Goal: Transaction & Acquisition: Obtain resource

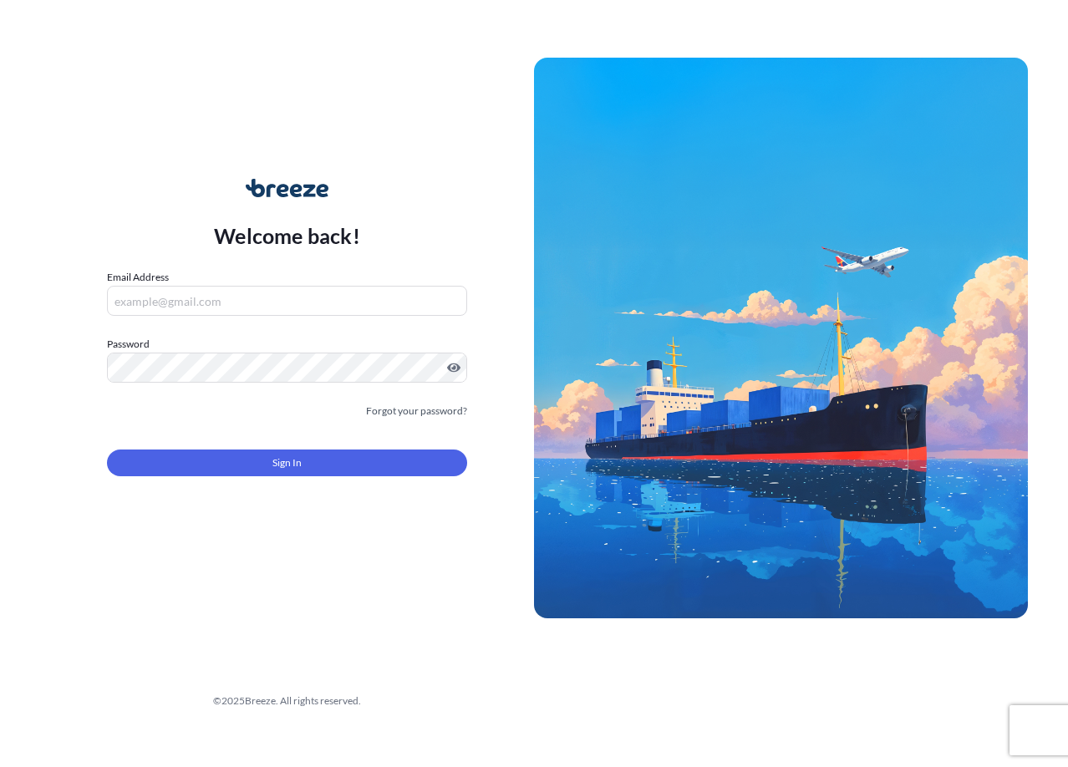
type input "[EMAIL_ADDRESS][DOMAIN_NAME]"
drag, startPoint x: 247, startPoint y: 308, endPoint x: 64, endPoint y: 303, distance: 184.0
click at [64, 303] on div "Welcome back! Email Address [EMAIL_ADDRESS][DOMAIN_NAME] Password Must include:…" at bounding box center [287, 337] width 494 height 384
click at [305, 480] on form "Email Address [EMAIL_ADDRESS][DOMAIN_NAME] Password Must include: Upper & lower…" at bounding box center [287, 382] width 360 height 227
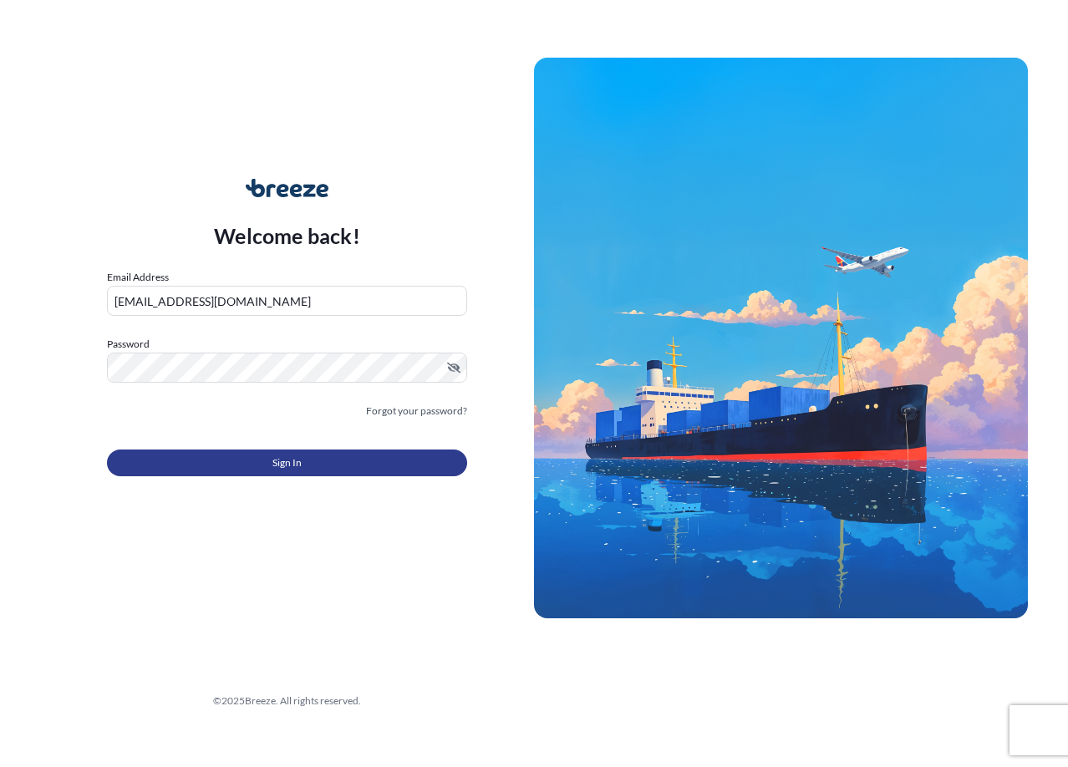
click at [303, 462] on button "Sign In" at bounding box center [287, 463] width 360 height 27
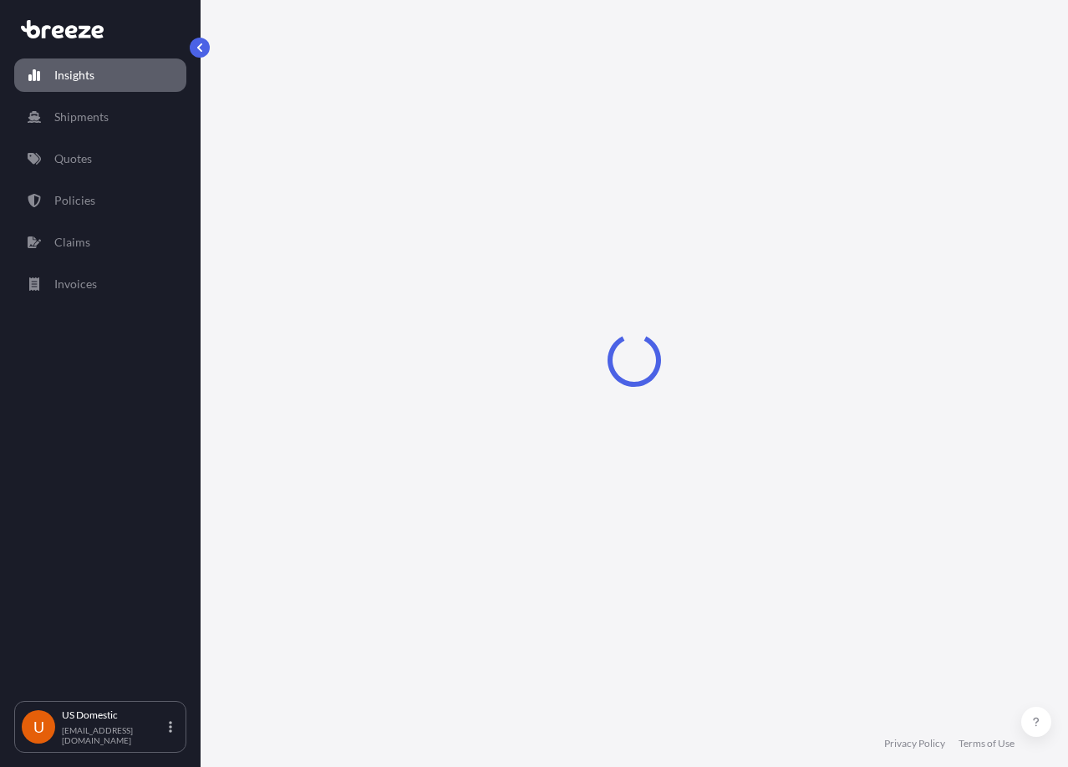
select select "2025"
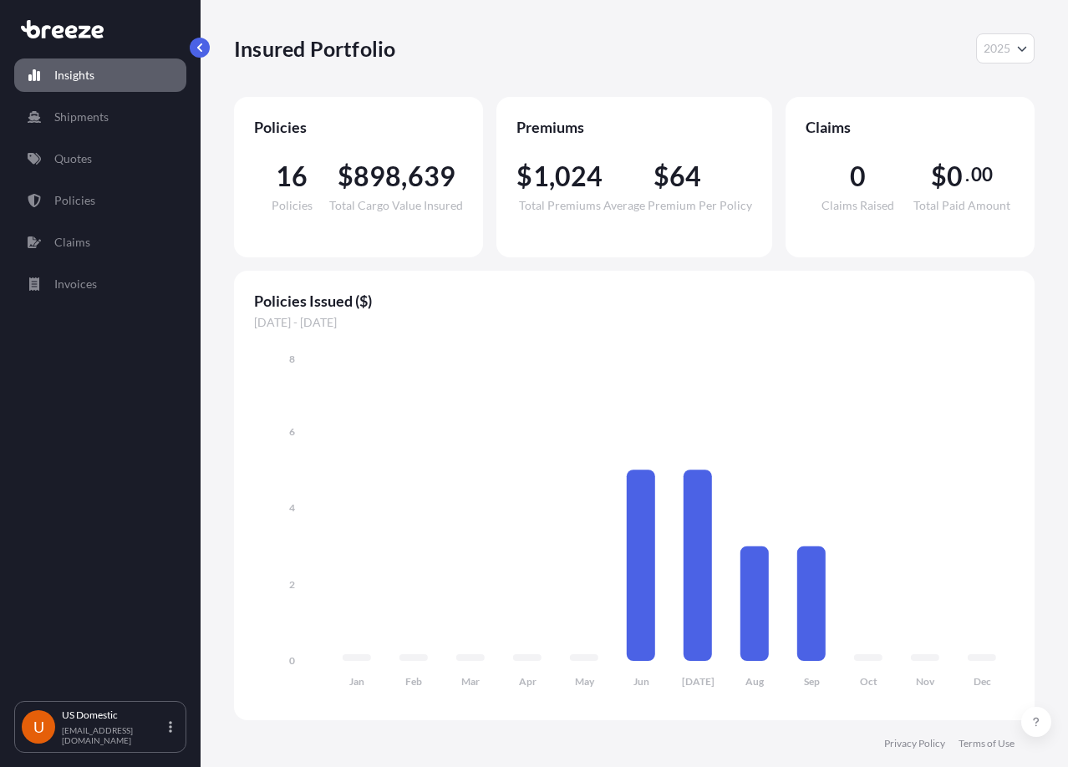
drag, startPoint x: 253, startPoint y: 298, endPoint x: 372, endPoint y: 323, distance: 121.3
click at [361, 321] on div "Policies Issued ($) [DATE] - [DATE] Jan Feb Mar Apr May Jun [DATE] Aug Sep Oct …" at bounding box center [634, 496] width 801 height 450
drag, startPoint x: 389, startPoint y: 322, endPoint x: 225, endPoint y: 306, distance: 164.6
click at [225, 306] on div "Insured Portfolio 2025 2025 2024 2023 2022 Policies 16 Policies $ 898 , 639 Tot…" at bounding box center [634, 360] width 867 height 720
click at [506, 297] on span "Policies Issued ($)" at bounding box center [634, 301] width 761 height 20
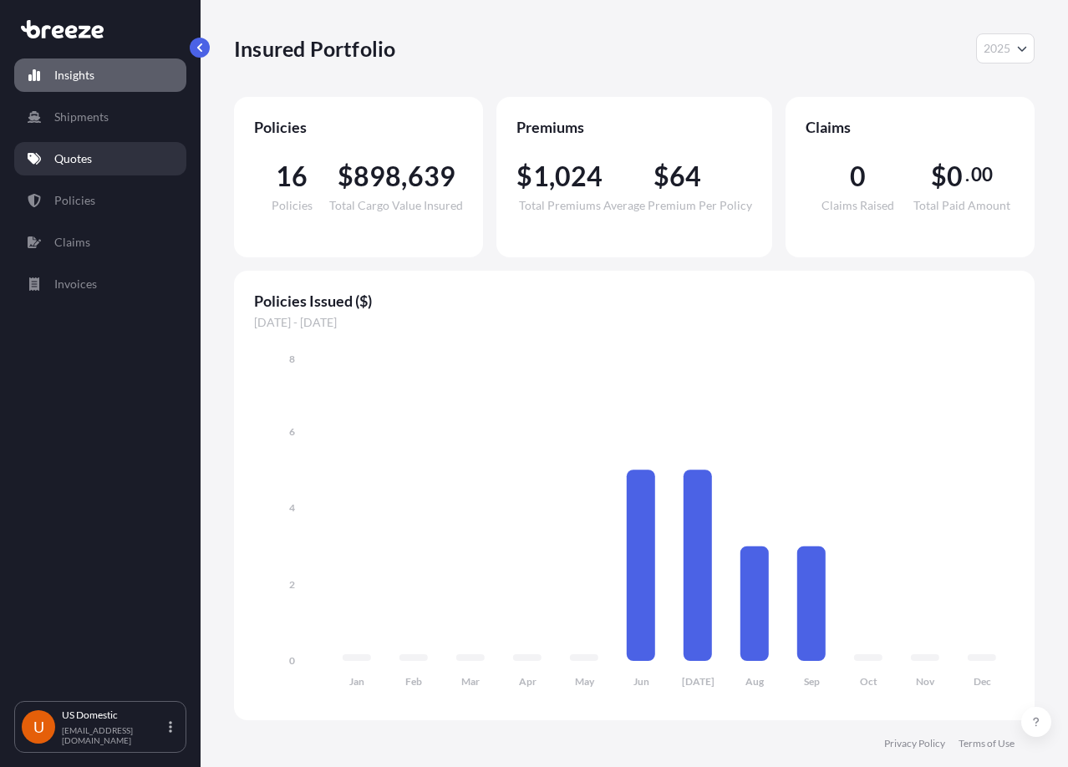
click at [88, 158] on p "Quotes" at bounding box center [73, 158] width 38 height 17
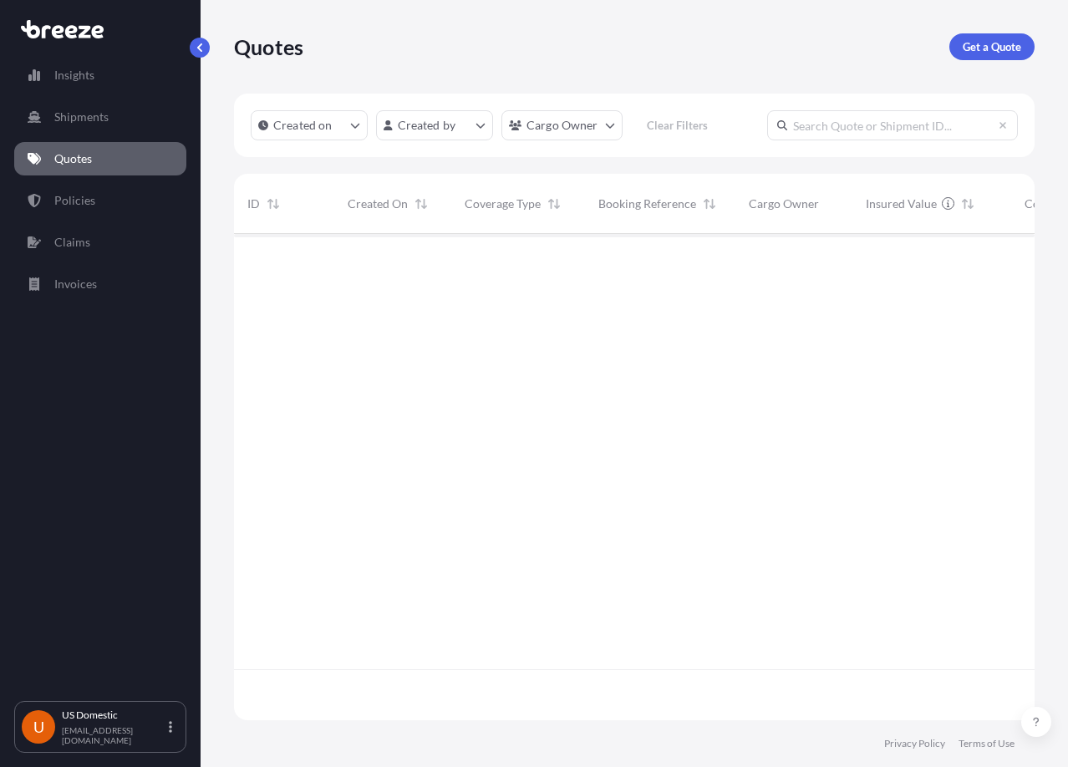
scroll to position [534, 788]
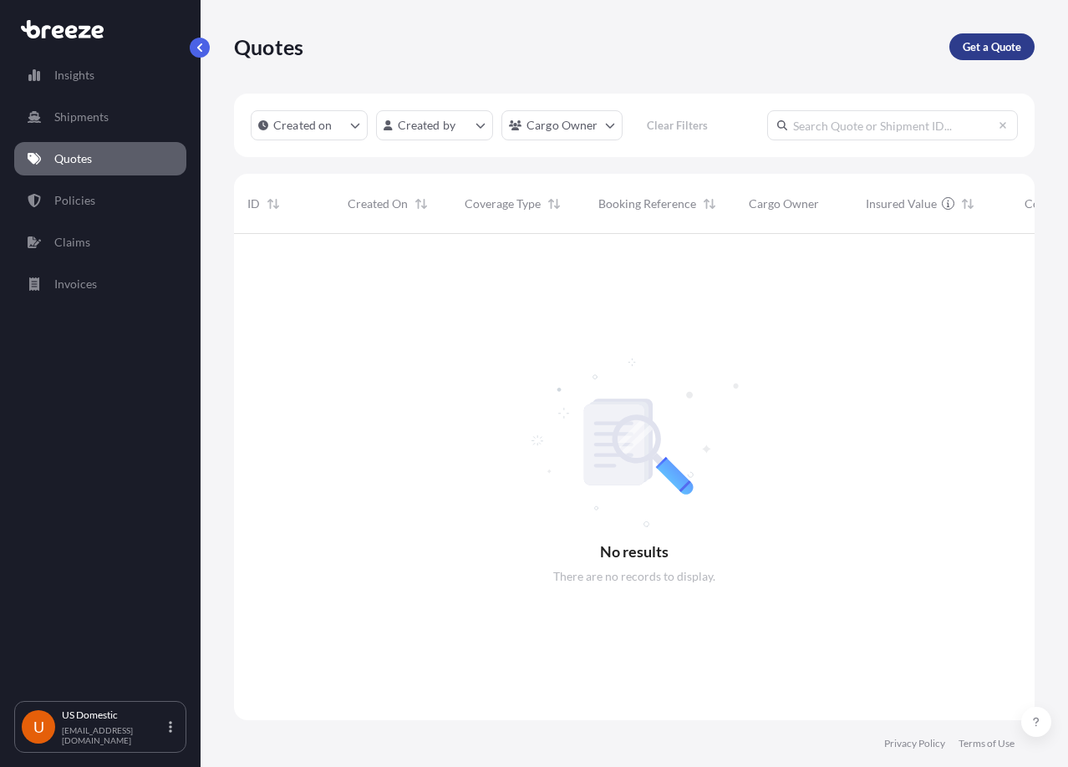
click at [994, 48] on p "Get a Quote" at bounding box center [992, 46] width 59 height 17
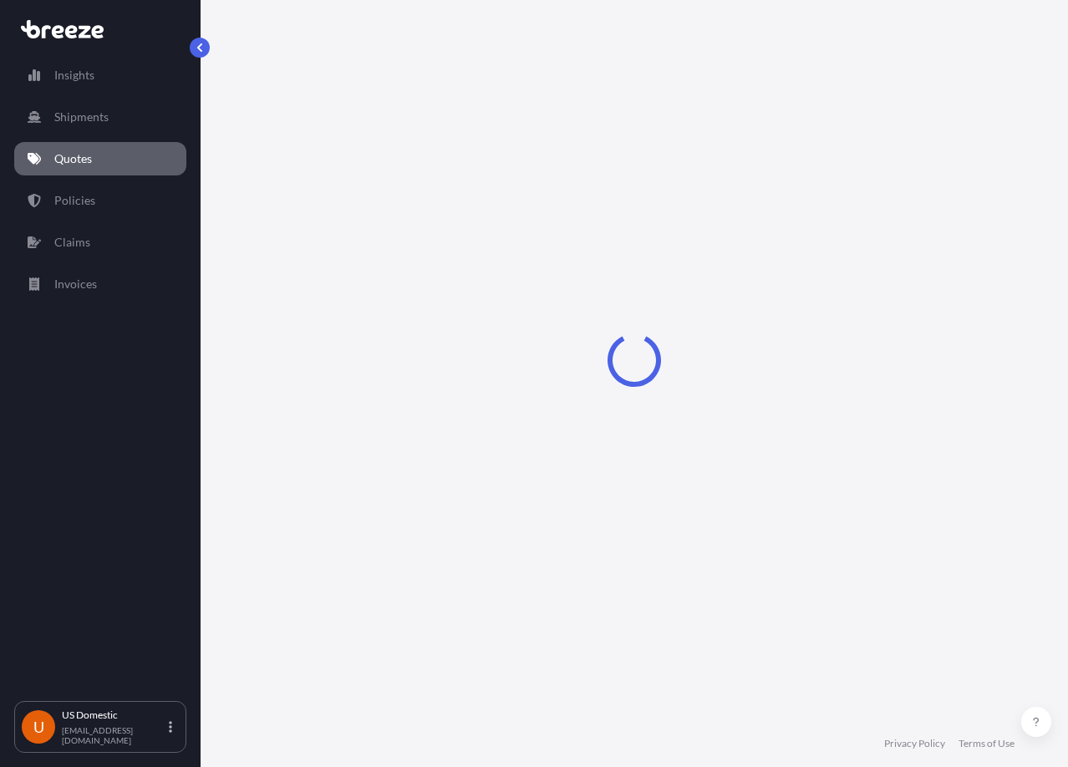
select select "Sea"
select select "1"
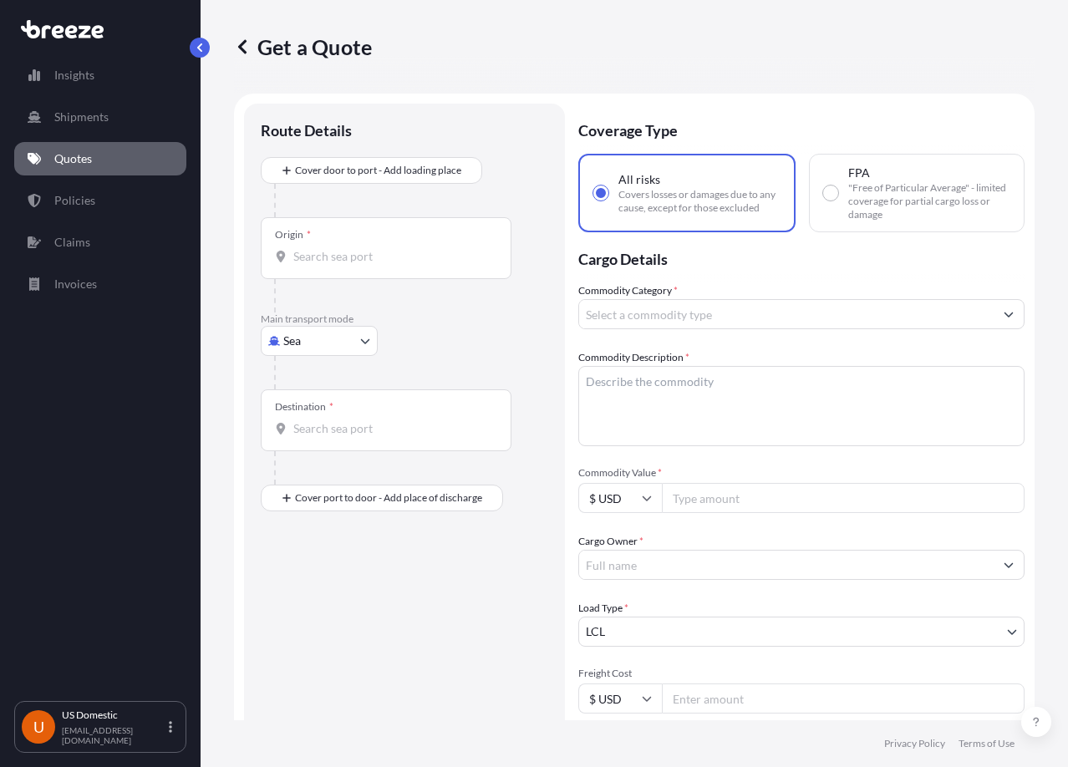
scroll to position [27, 0]
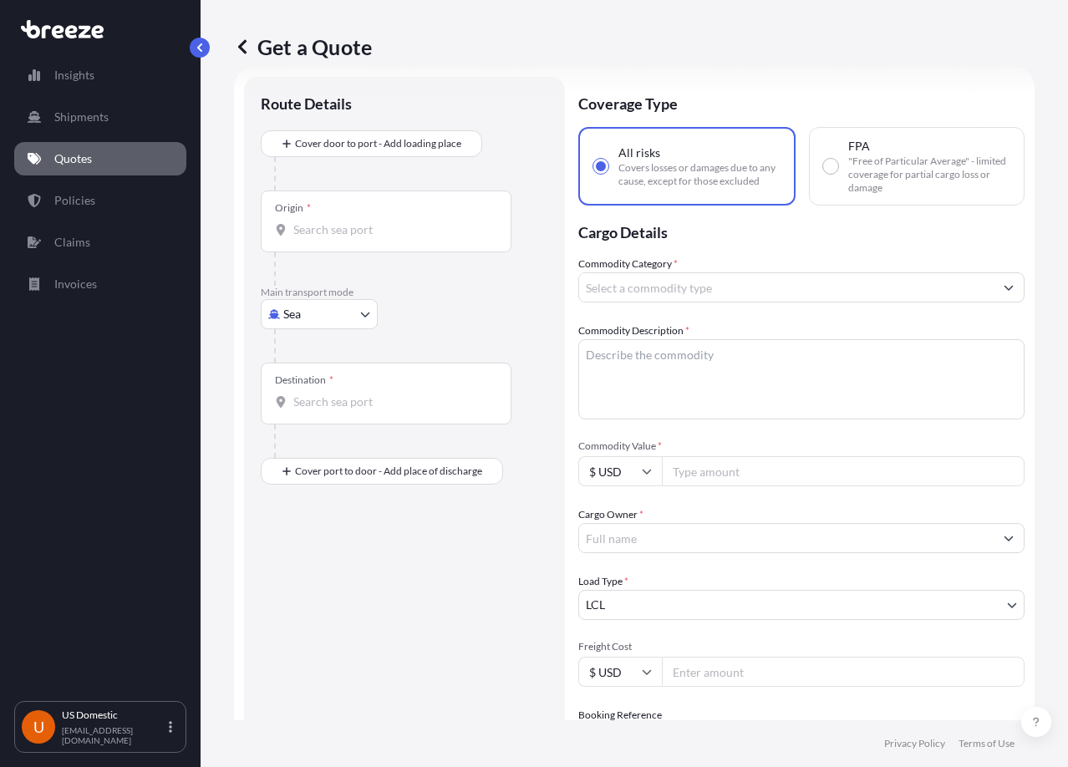
click at [362, 237] on input "Origin *" at bounding box center [391, 229] width 197 height 17
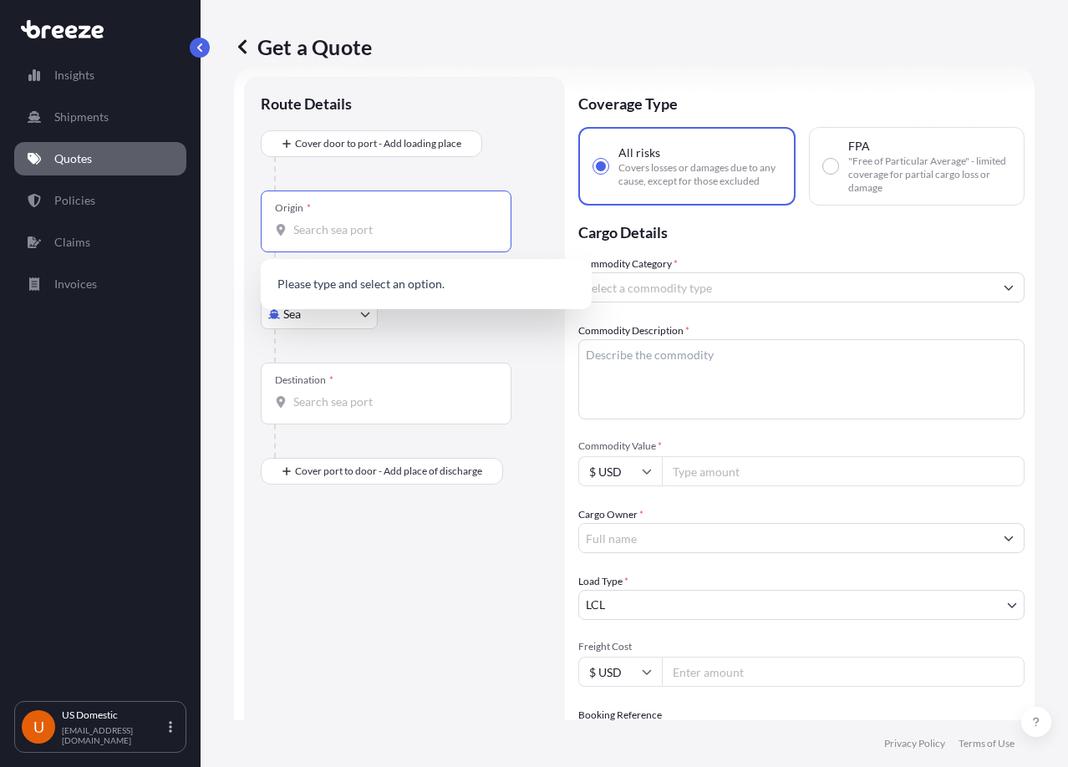
click at [663, 360] on textarea "Commodity Description *" at bounding box center [801, 379] width 446 height 80
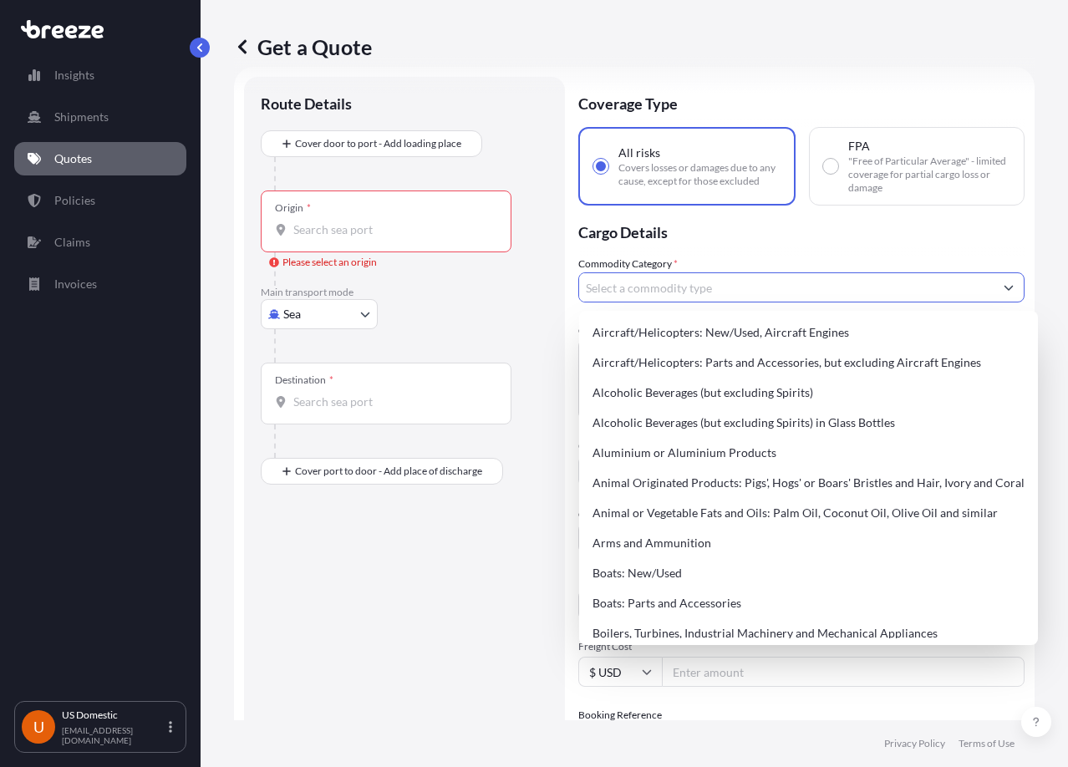
click at [705, 277] on input "Commodity Category *" at bounding box center [786, 287] width 415 height 30
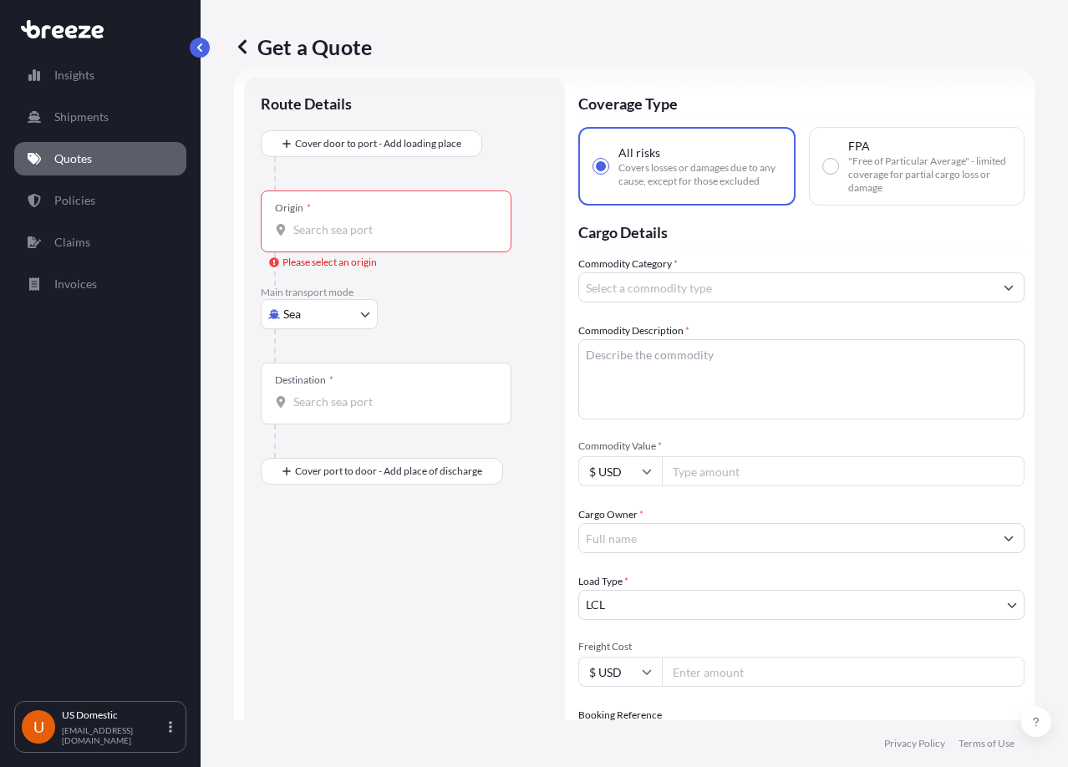
click at [365, 313] on body "Insights Shipments Quotes Policies Claims Invoices U US Domestic [EMAIL_ADDRESS…" at bounding box center [534, 383] width 1068 height 767
click at [338, 421] on div "Road" at bounding box center [319, 418] width 104 height 30
select select "Road"
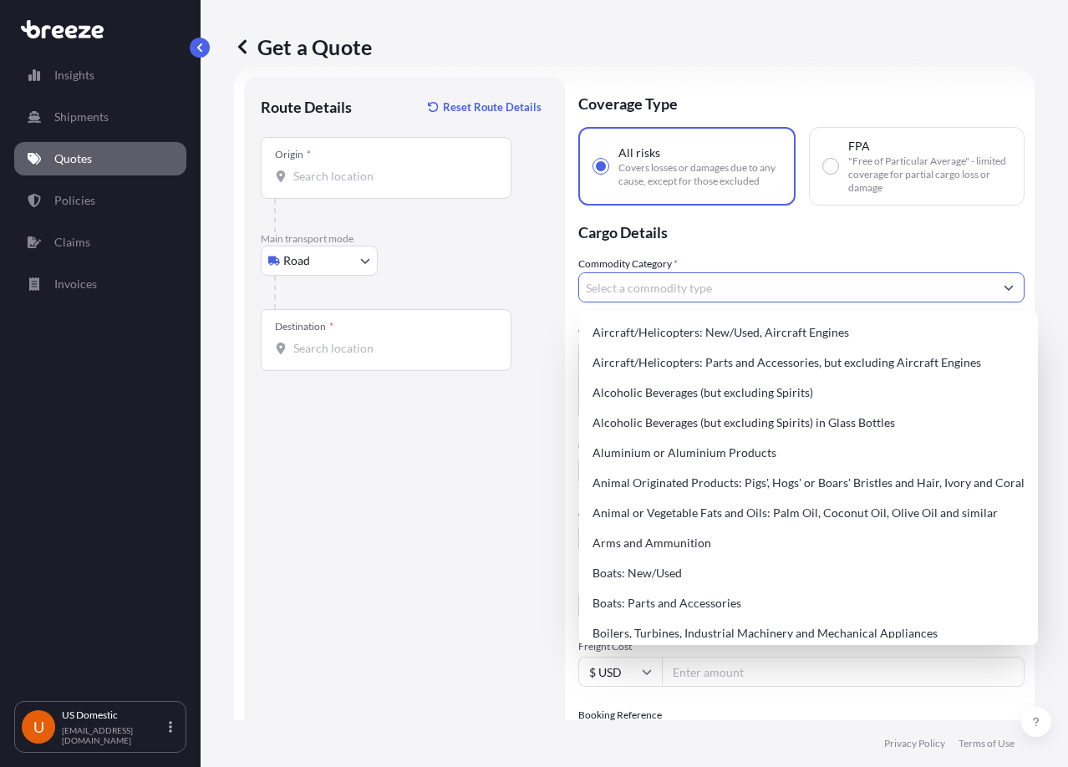
click at [759, 298] on input "Commodity Category *" at bounding box center [786, 287] width 415 height 30
paste input "beverage dispenser and Syrup"
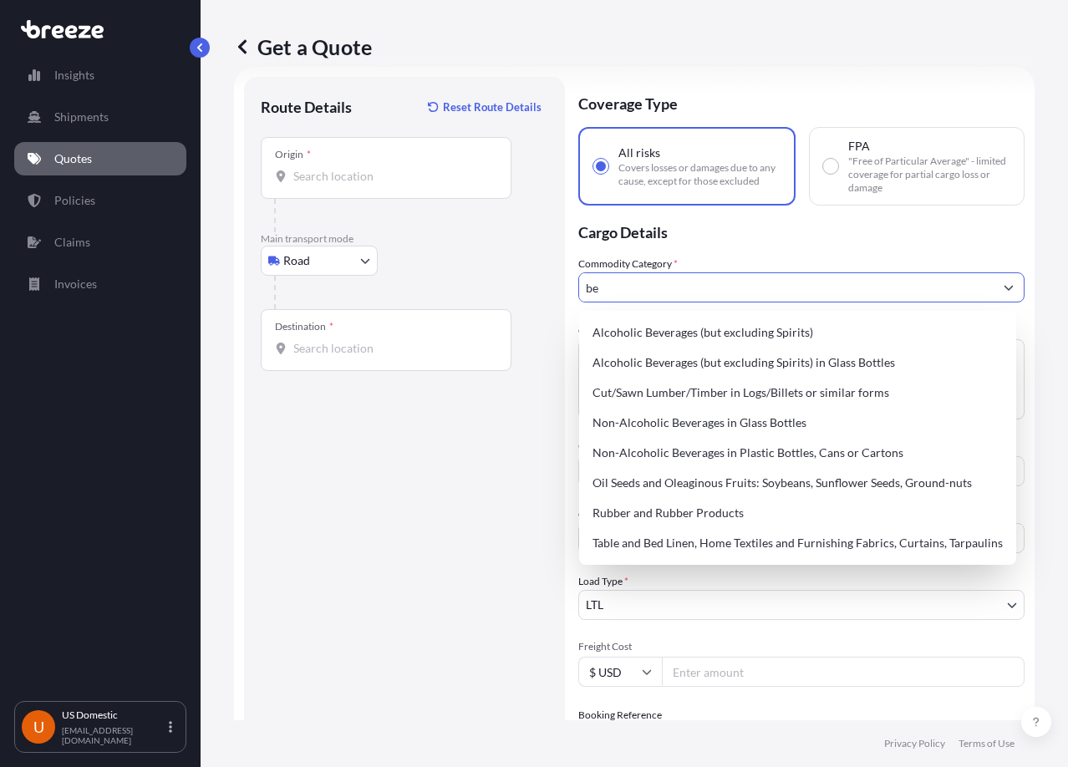
type input "b"
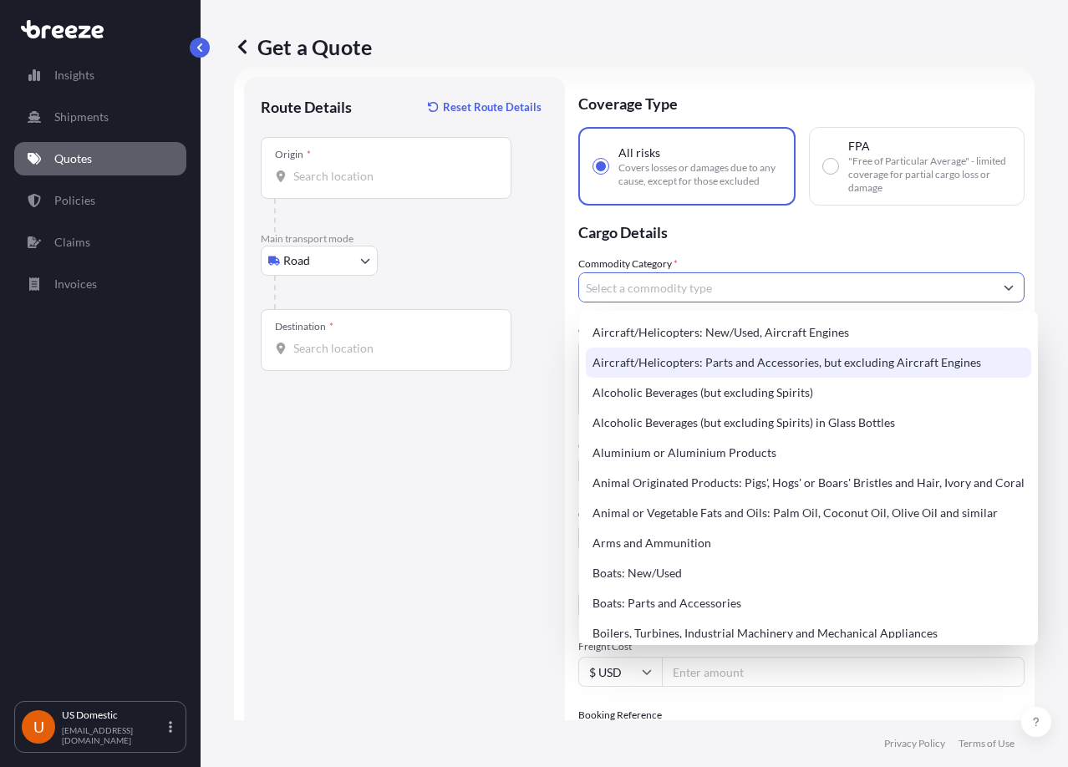
click at [321, 557] on div "Route Details Reset Route Details Place of loading Road Road Rail Origin * Main…" at bounding box center [404, 521] width 287 height 854
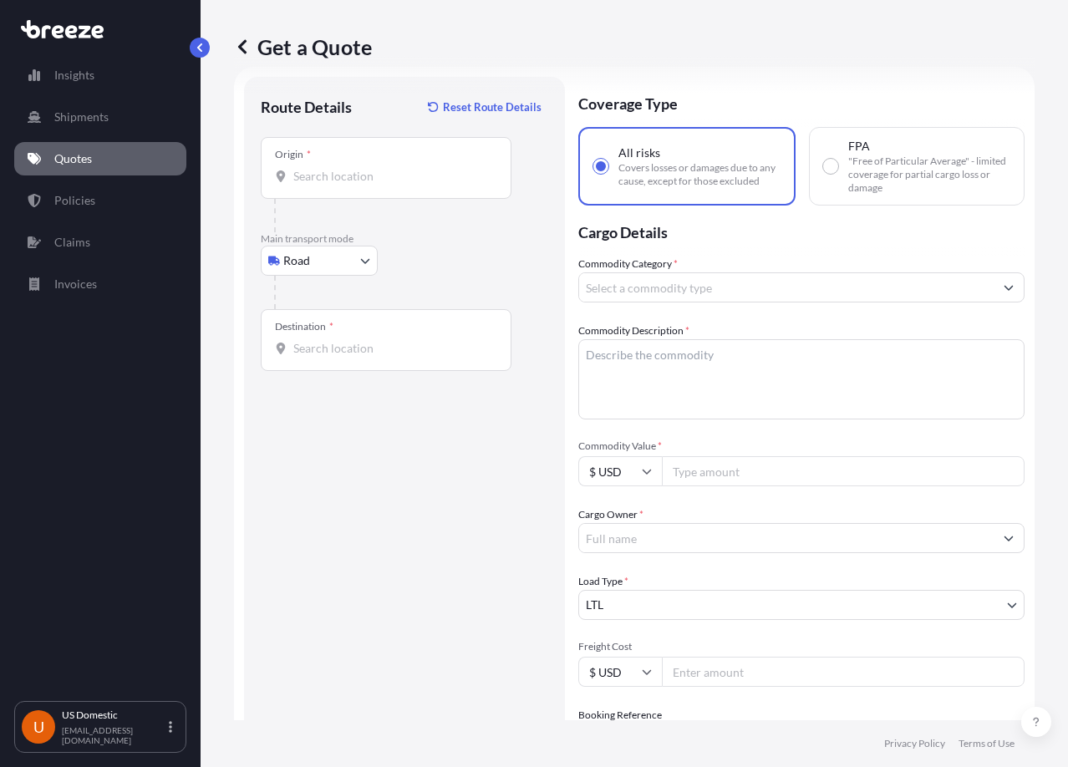
click at [747, 366] on textarea "Commodity Description *" at bounding box center [801, 379] width 446 height 80
paste textarea "beverage dispenser and Syrup"
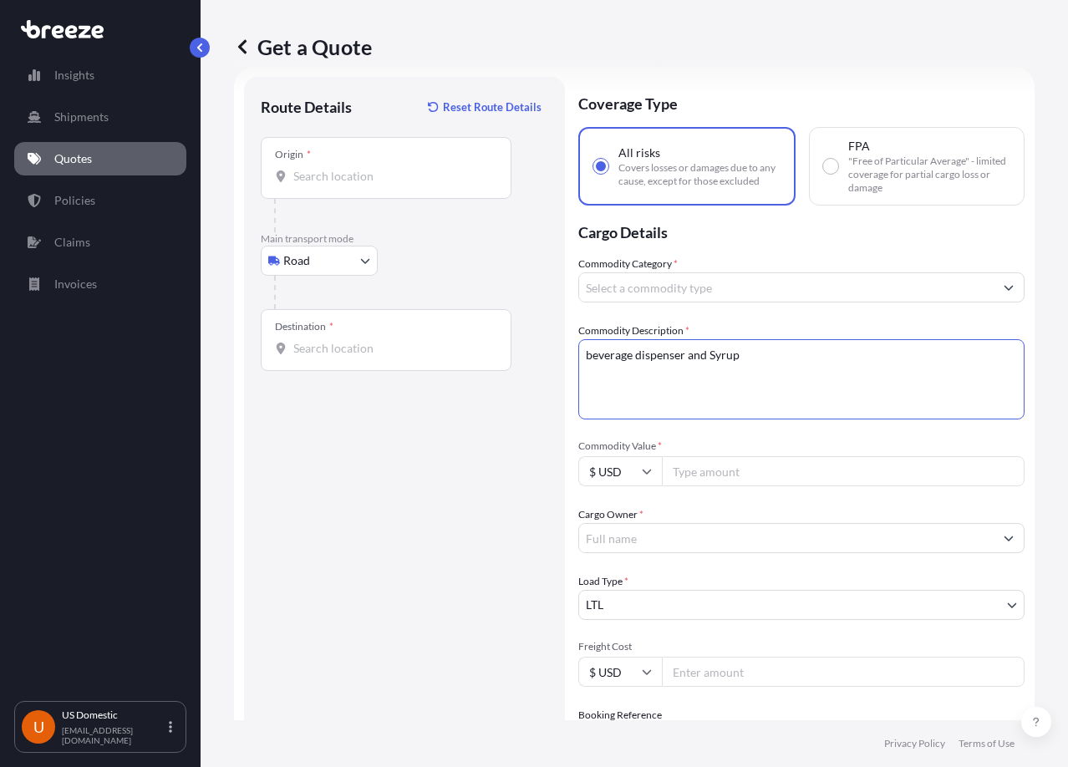
drag, startPoint x: 702, startPoint y: 359, endPoint x: 551, endPoint y: 363, distance: 151.3
click at [551, 363] on form "Route Details Reset Route Details Place of loading Road Road Rail Origin * Main…" at bounding box center [634, 521] width 801 height 908
paste textarea "Juli"
type textarea "Juli beverage dispenser and Syrup"
click at [684, 293] on input "Commodity Category *" at bounding box center [786, 287] width 415 height 30
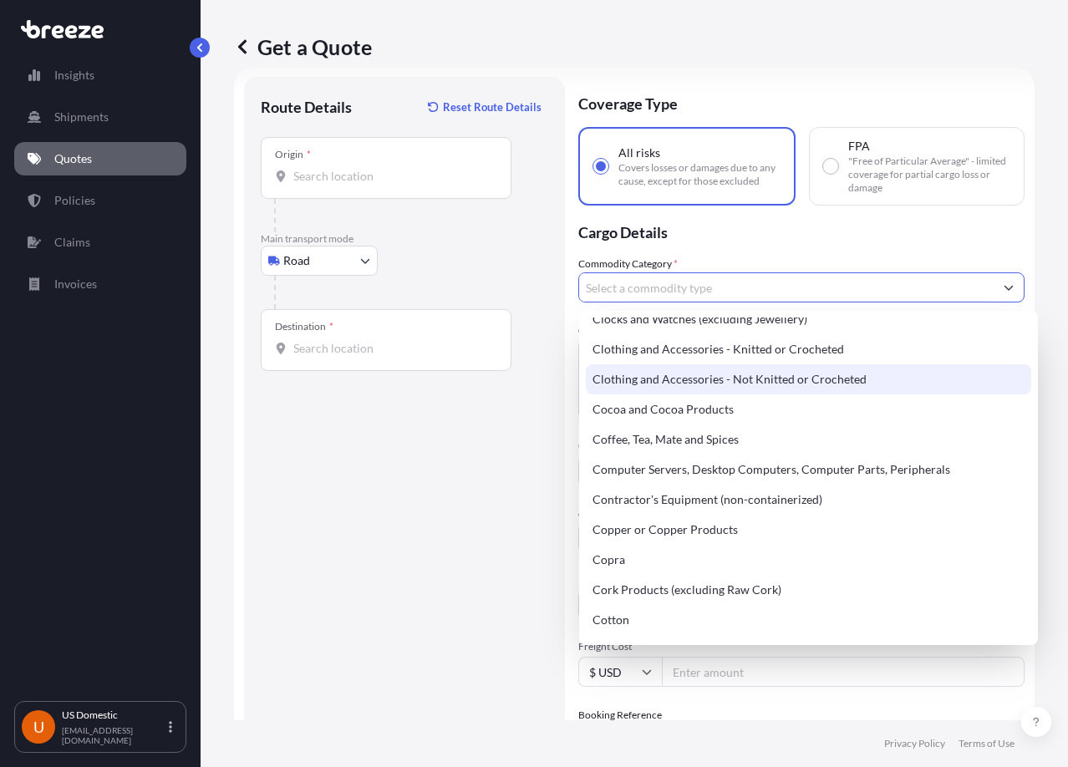
type input "f"
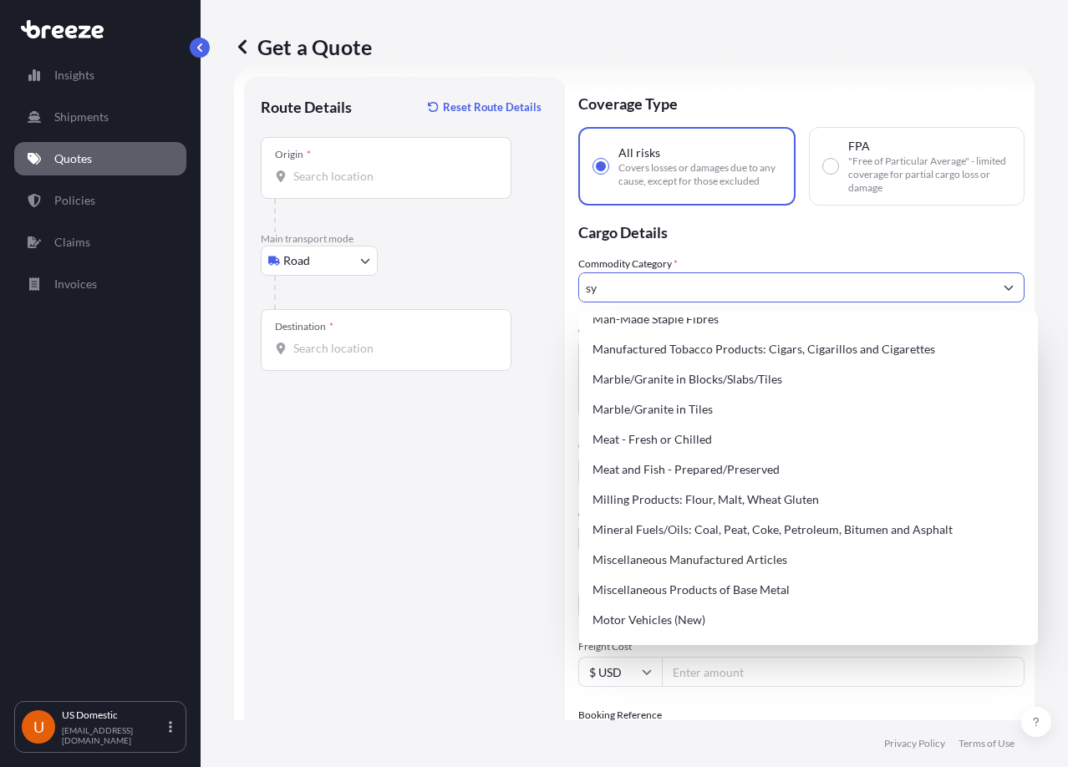
scroll to position [0, 0]
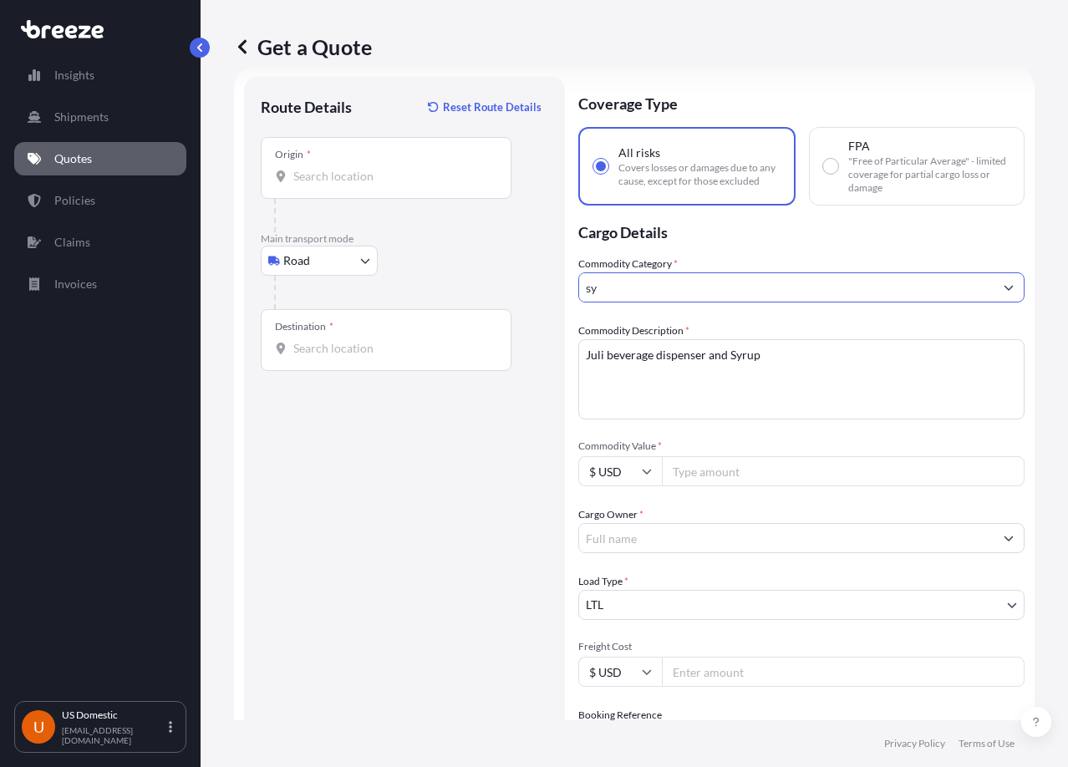
type input "s"
click at [678, 286] on input "Commodity Category *" at bounding box center [786, 287] width 415 height 30
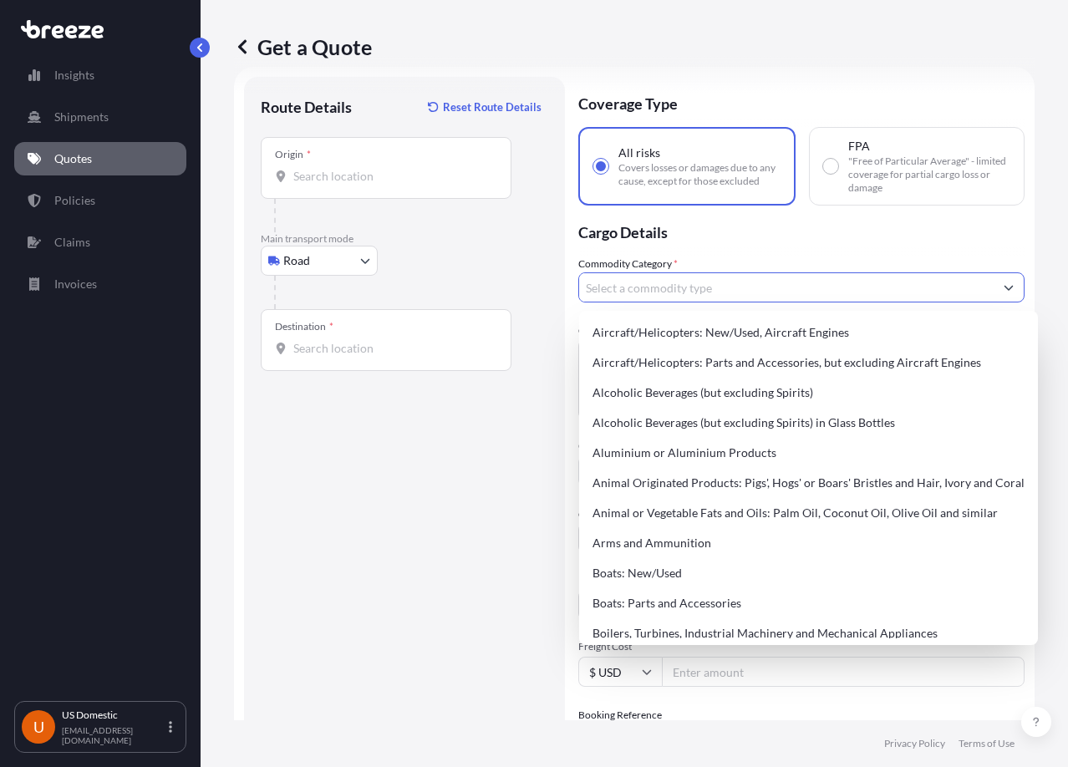
paste input "beverage"
click at [669, 286] on input "beverage" at bounding box center [786, 287] width 415 height 30
paste input "dispenser"
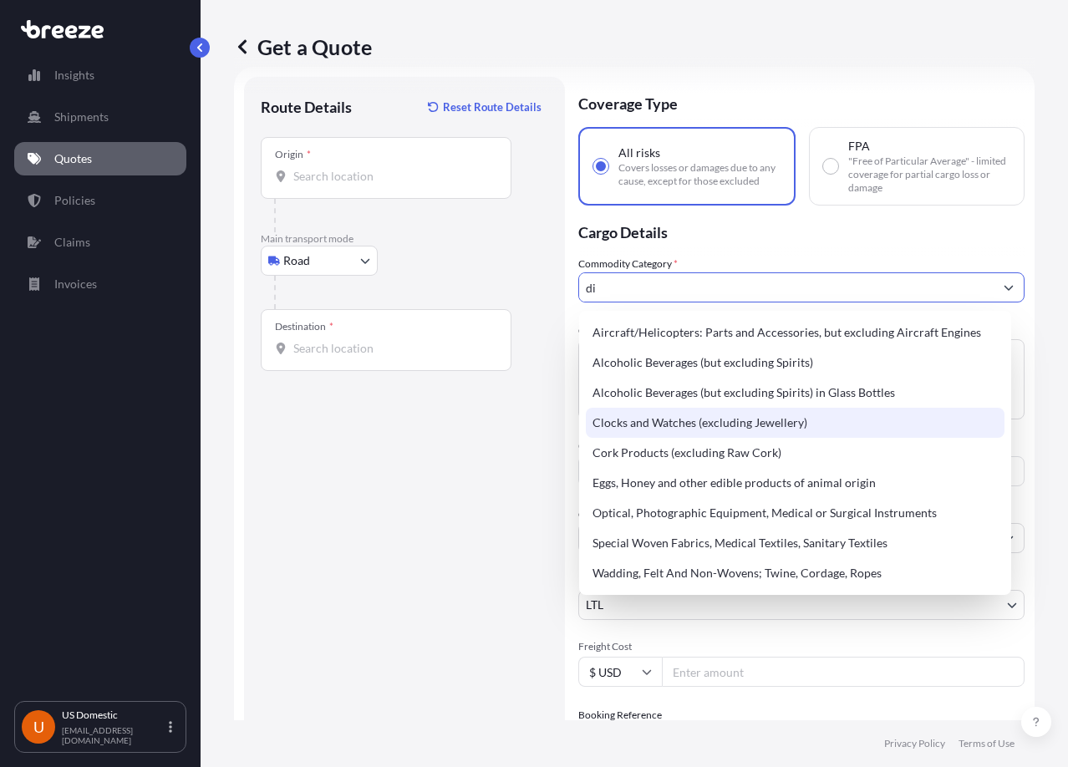
type input "d"
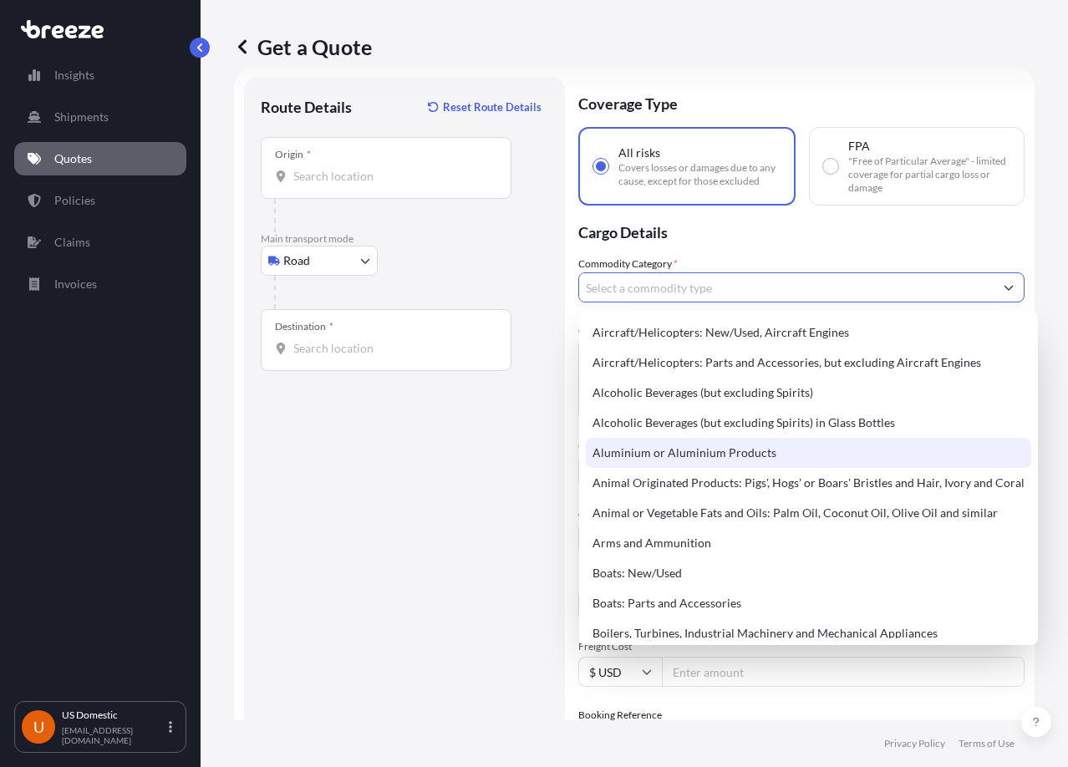
click at [464, 539] on div "Route Details Reset Route Details Place of loading Road Road Rail Origin * Main…" at bounding box center [404, 521] width 287 height 854
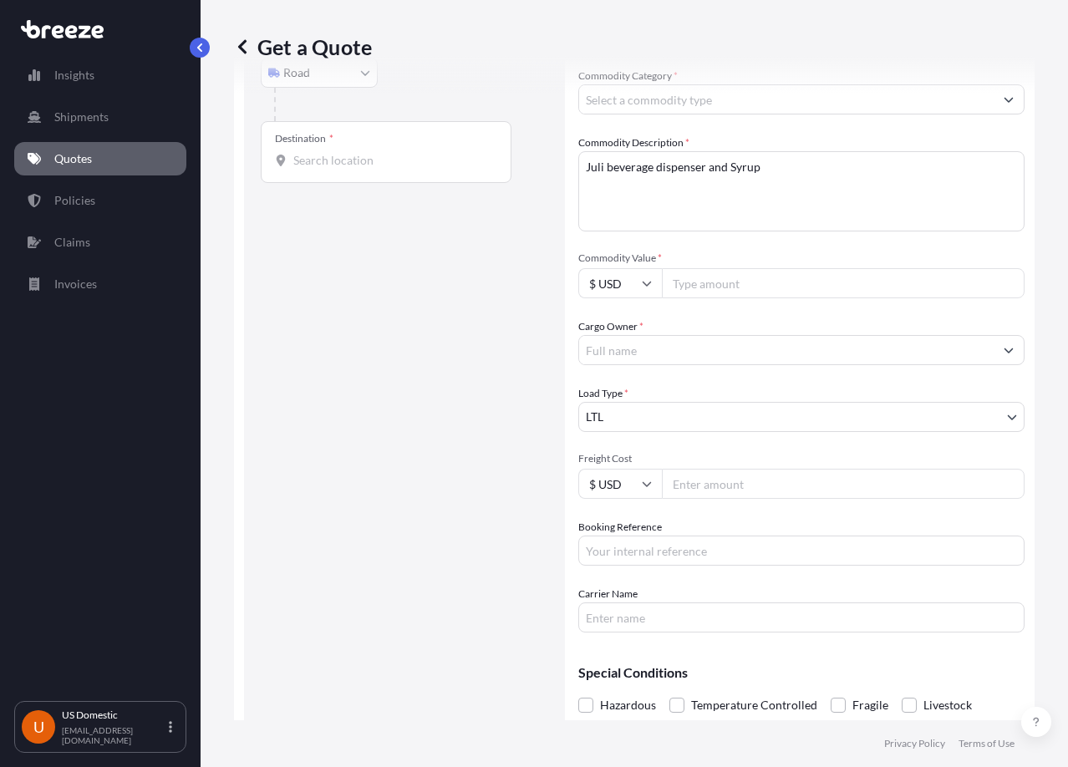
scroll to position [277, 0]
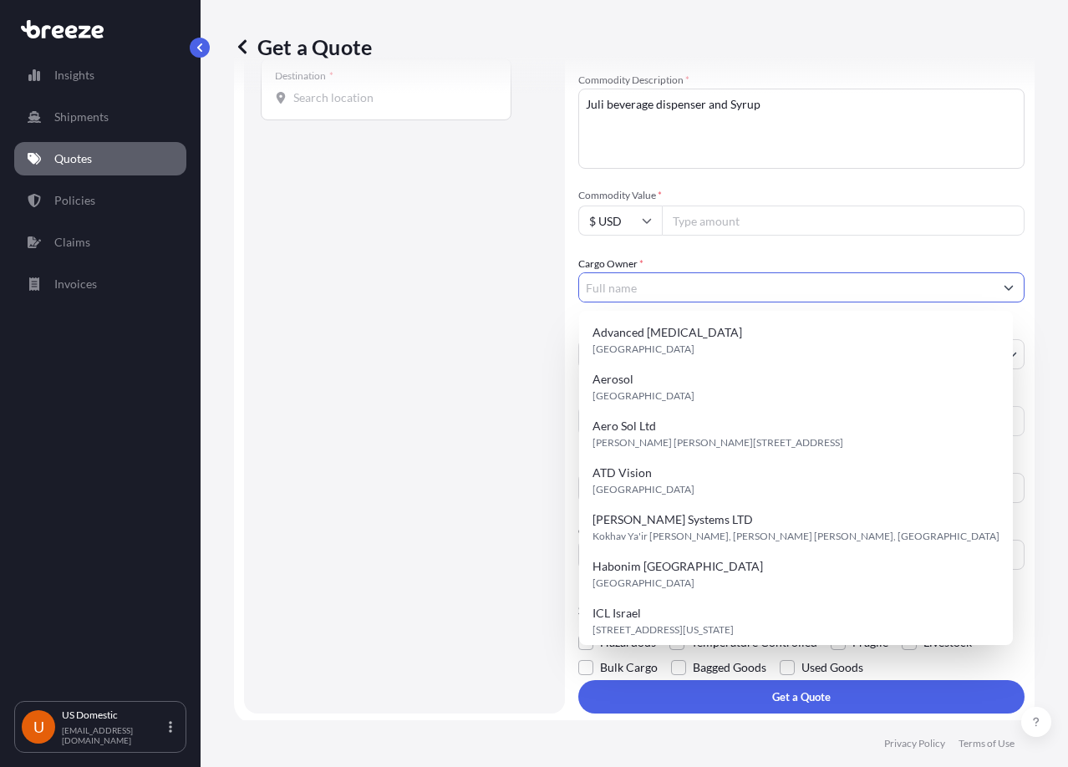
click at [745, 286] on input "Cargo Owner *" at bounding box center [786, 287] width 415 height 30
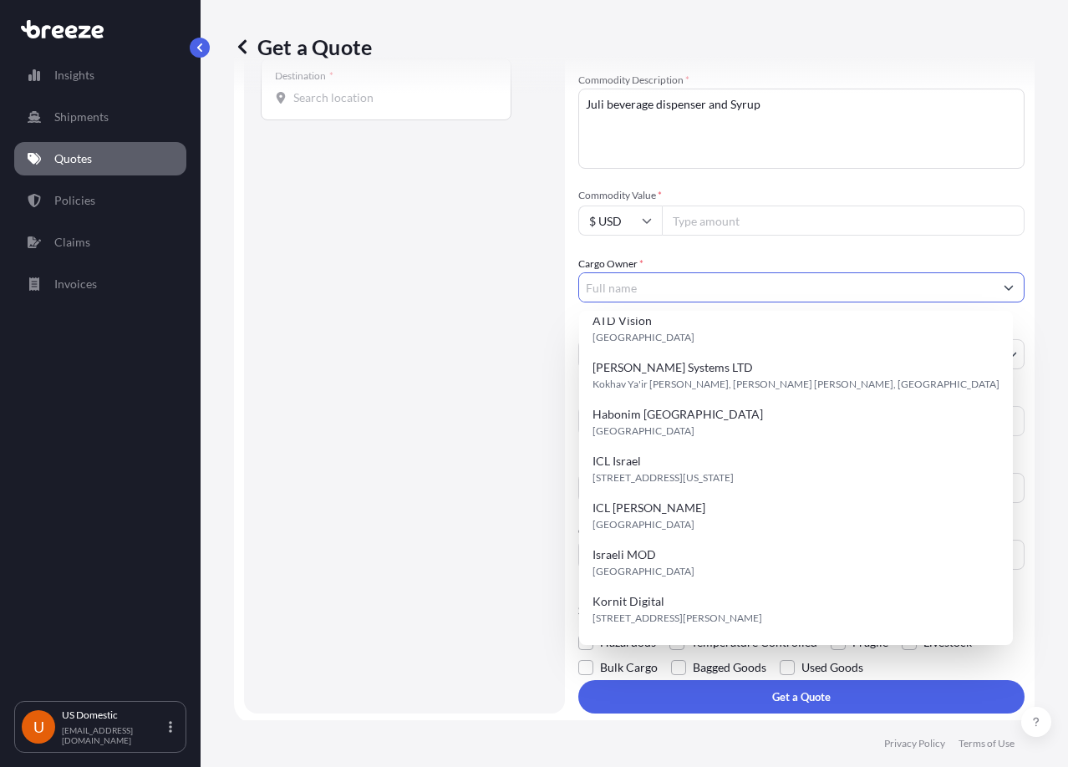
scroll to position [334, 0]
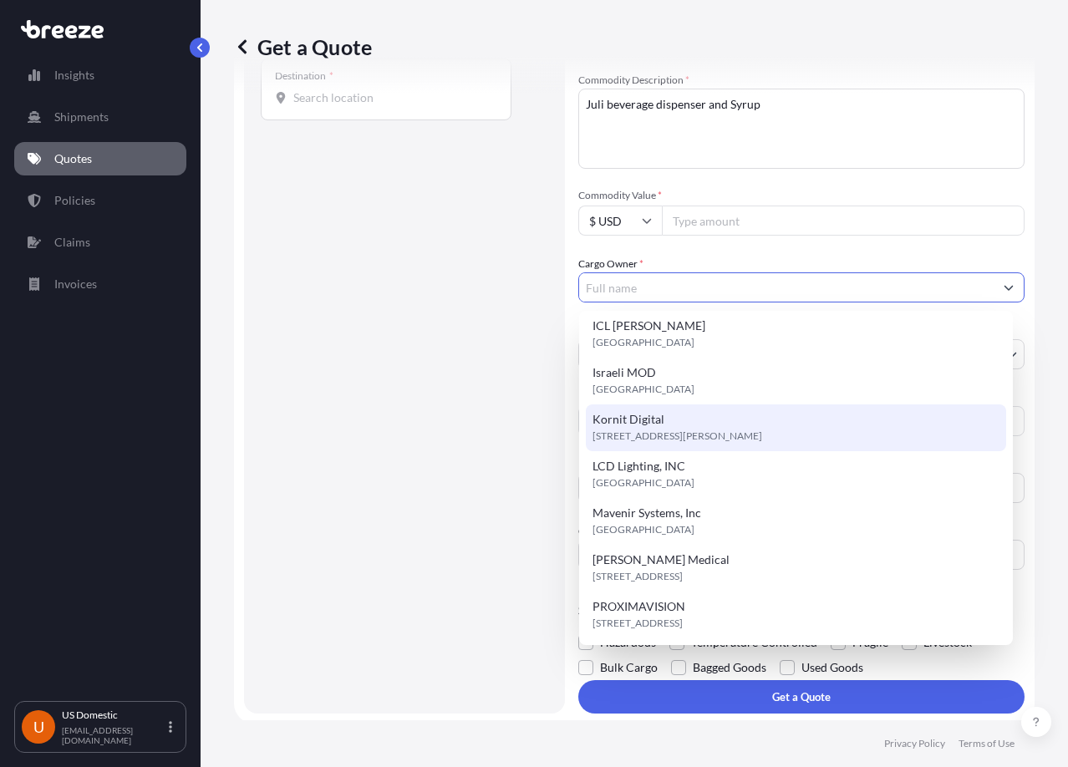
click at [207, 546] on div "Get a Quote Route Details Reset Route Details Place of loading Road Road Rail O…" at bounding box center [634, 360] width 867 height 720
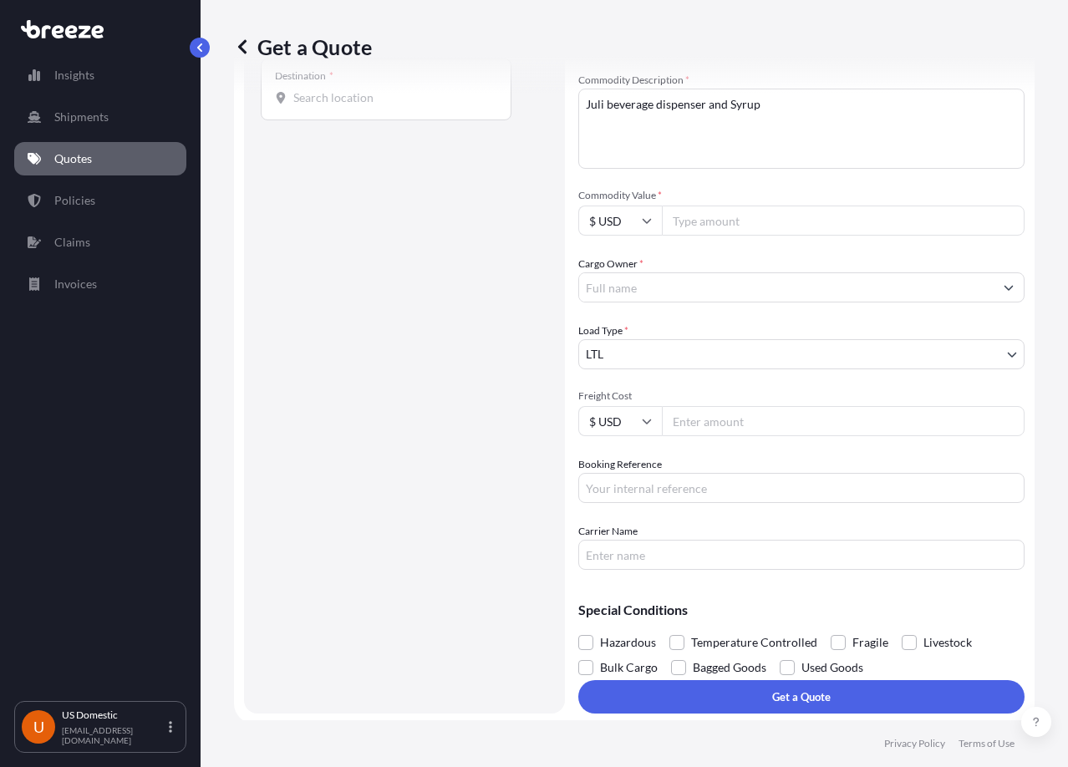
click at [756, 425] on input "Freight Cost" at bounding box center [843, 421] width 363 height 30
click at [728, 495] on input "Booking Reference" at bounding box center [801, 488] width 446 height 30
click at [847, 538] on div "Carrier Name" at bounding box center [801, 546] width 446 height 47
click at [856, 557] on input "Carrier Name" at bounding box center [801, 555] width 446 height 30
type input "w"
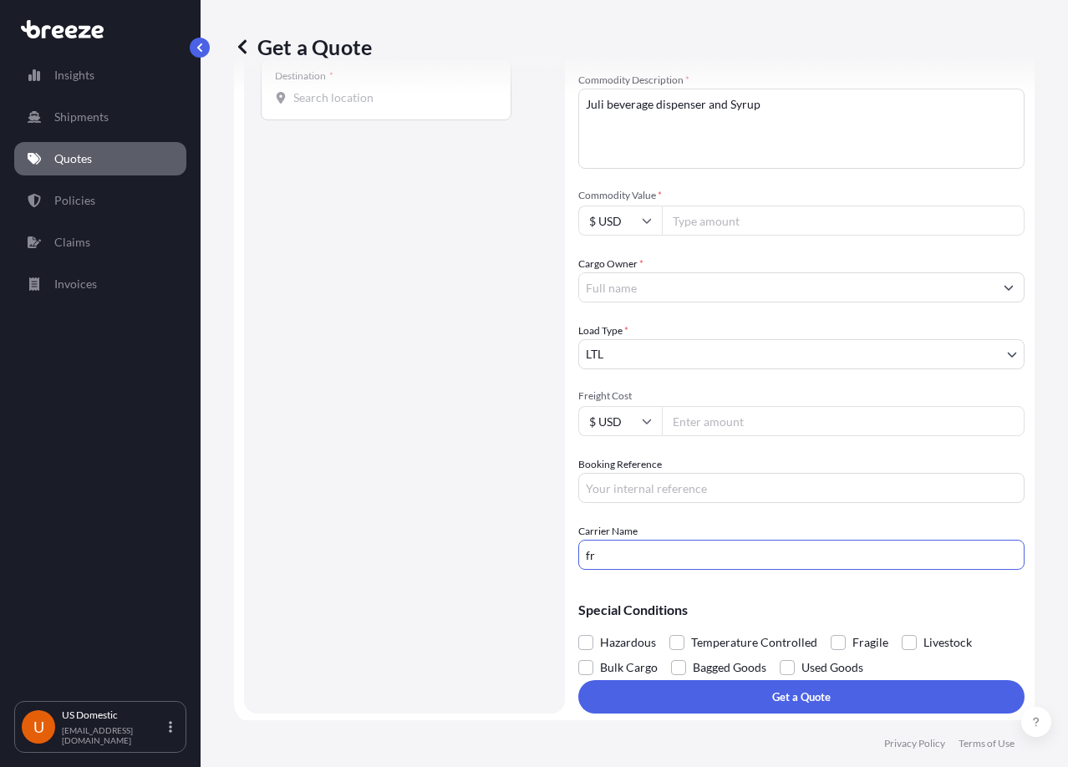
type input "f"
click at [811, 429] on input "Freight Cost" at bounding box center [843, 421] width 363 height 30
click at [815, 560] on input "Carrier Name" at bounding box center [801, 555] width 446 height 30
type input "d"
drag, startPoint x: 766, startPoint y: 104, endPoint x: 572, endPoint y: 110, distance: 194.0
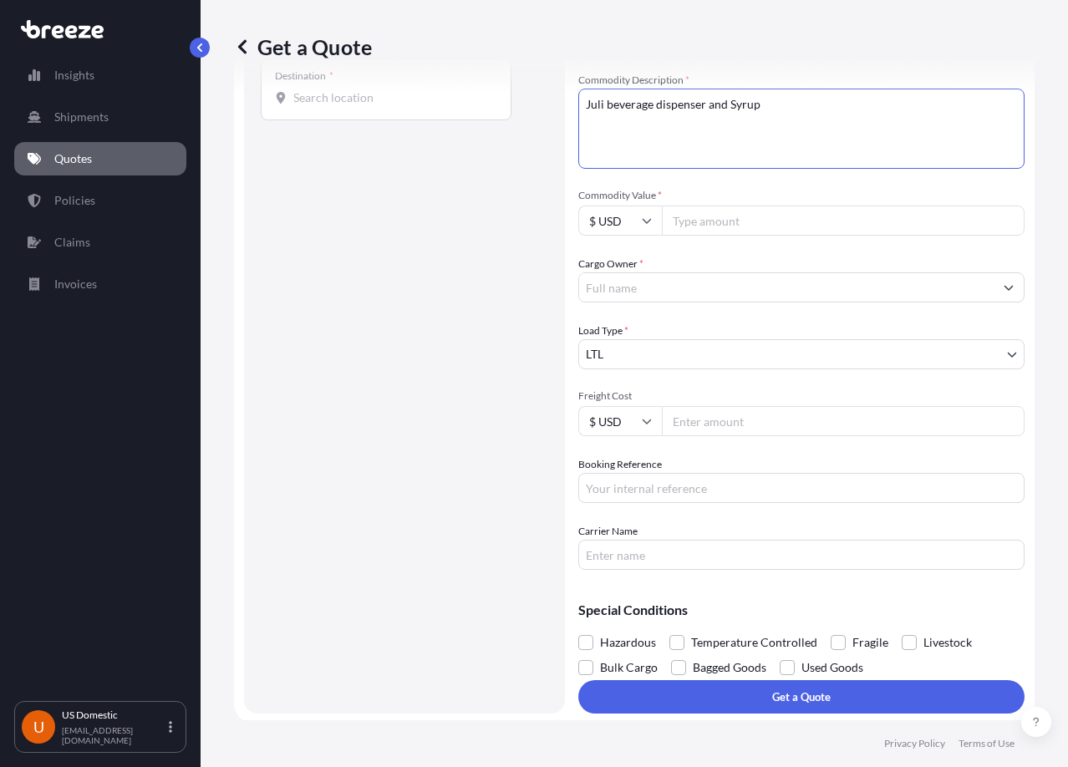
click at [572, 110] on form "Route Details Reset Route Details Place of loading Road Road Rail Origin * Main…" at bounding box center [634, 270] width 801 height 908
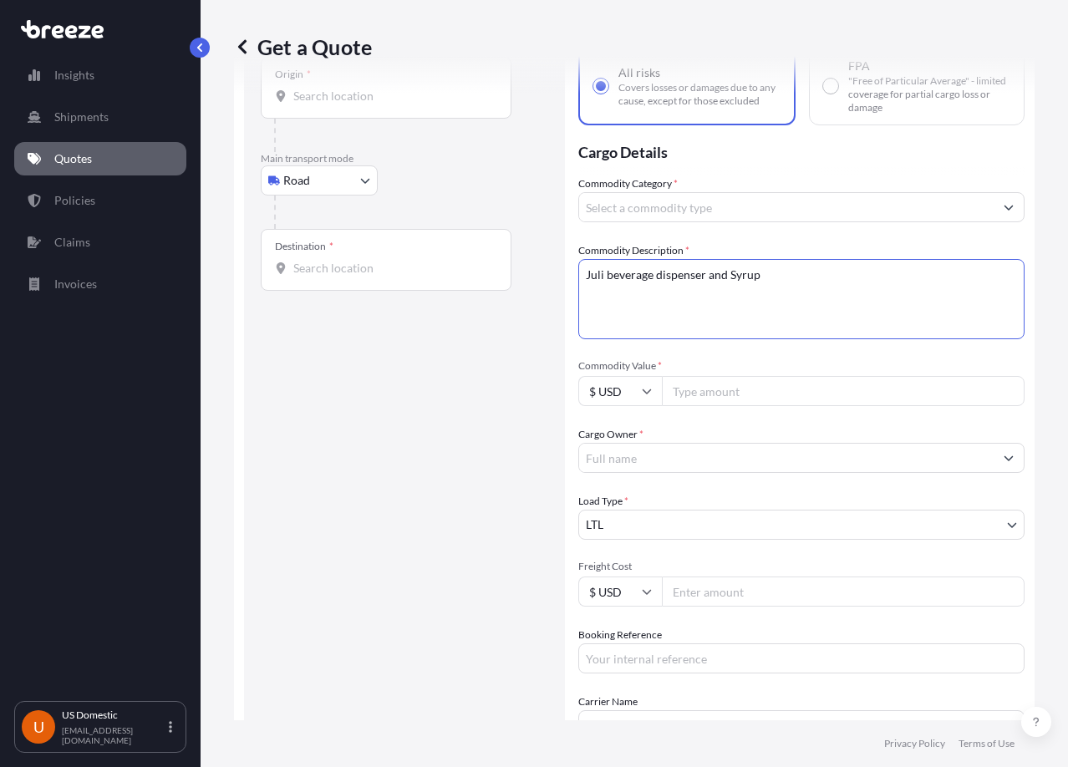
scroll to position [27, 0]
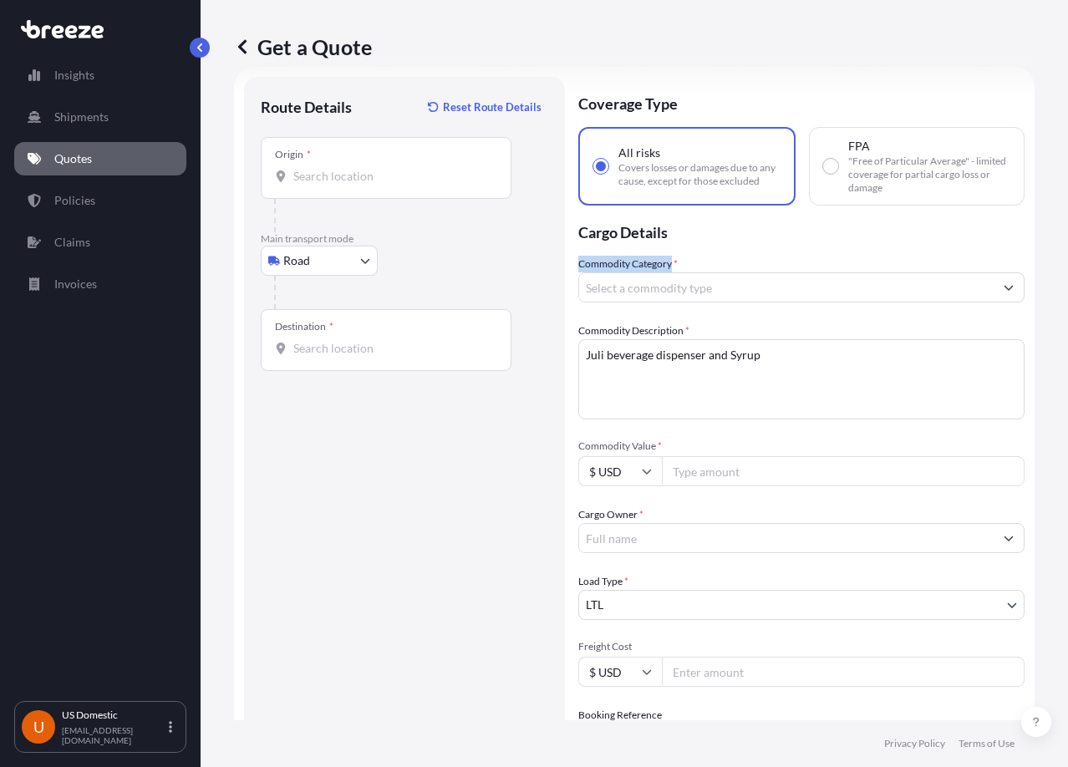
drag, startPoint x: 670, startPoint y: 263, endPoint x: 573, endPoint y: 265, distance: 97.0
click at [573, 265] on form "Route Details Reset Route Details Place of loading Road Road Rail Origin * Main…" at bounding box center [634, 521] width 801 height 908
copy label "Commodity Category"
click at [704, 286] on input "Commodity Category *" at bounding box center [786, 287] width 415 height 30
drag, startPoint x: 426, startPoint y: 186, endPoint x: 404, endPoint y: 194, distance: 23.0
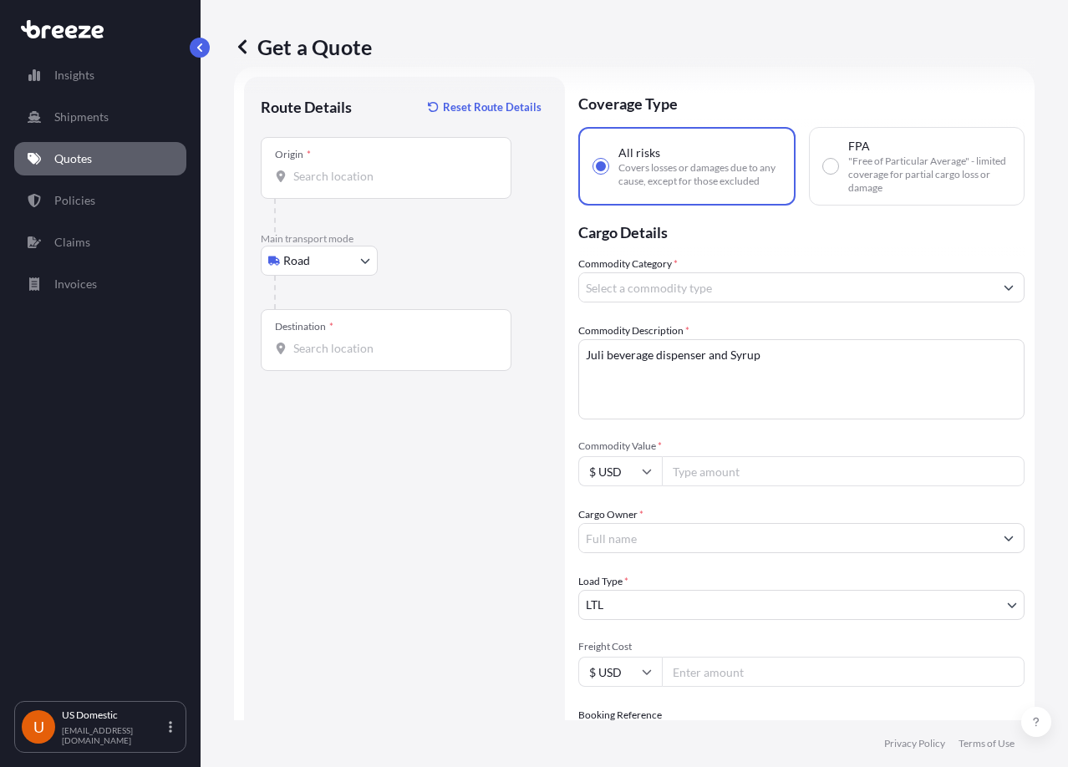
click at [426, 186] on div "Origin *" at bounding box center [386, 168] width 251 height 62
click at [426, 185] on input "Origin *" at bounding box center [391, 176] width 197 height 17
click at [313, 178] on input "Origin * Please select an origin" at bounding box center [391, 176] width 197 height 17
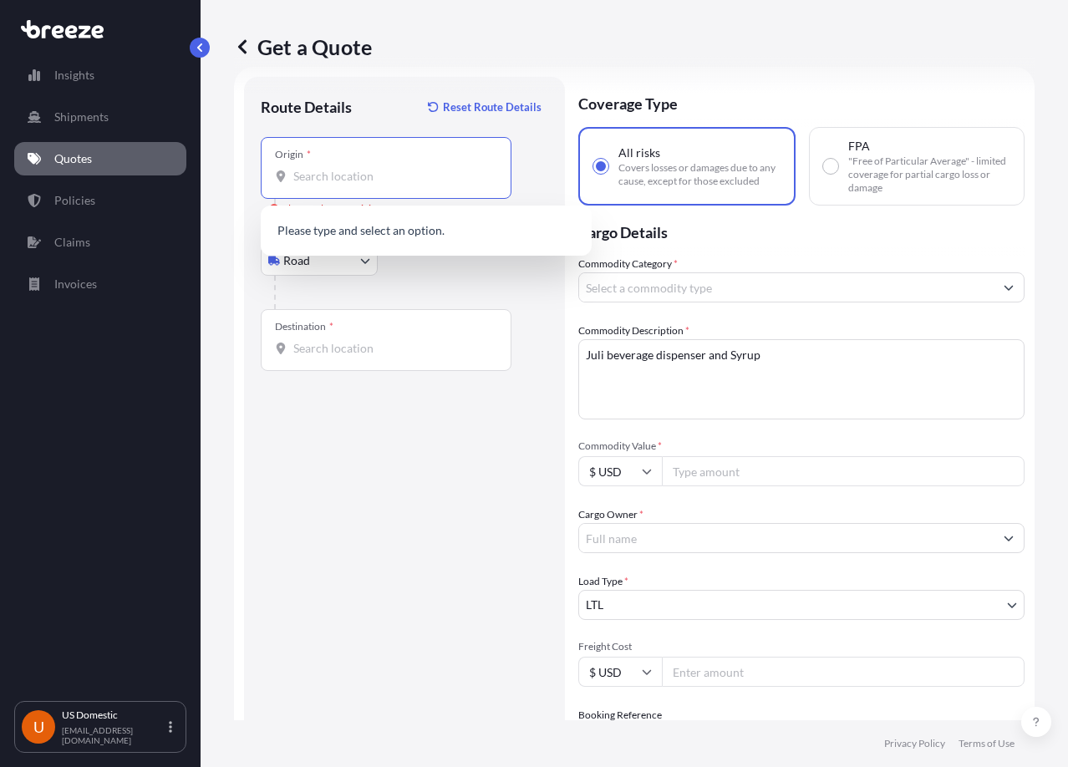
click at [311, 184] on input "Origin * Please select an origin" at bounding box center [391, 176] width 197 height 17
paste input "44141"
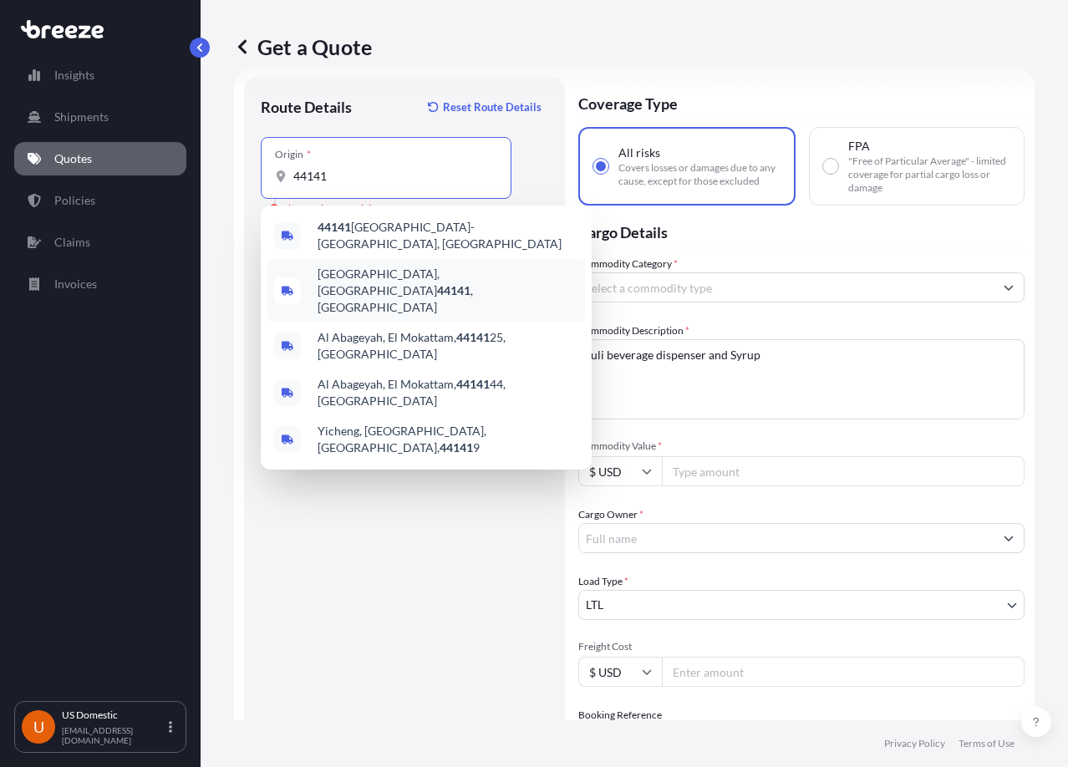
click at [364, 267] on span "[GEOGRAPHIC_DATA] , [GEOGRAPHIC_DATA]" at bounding box center [448, 291] width 261 height 50
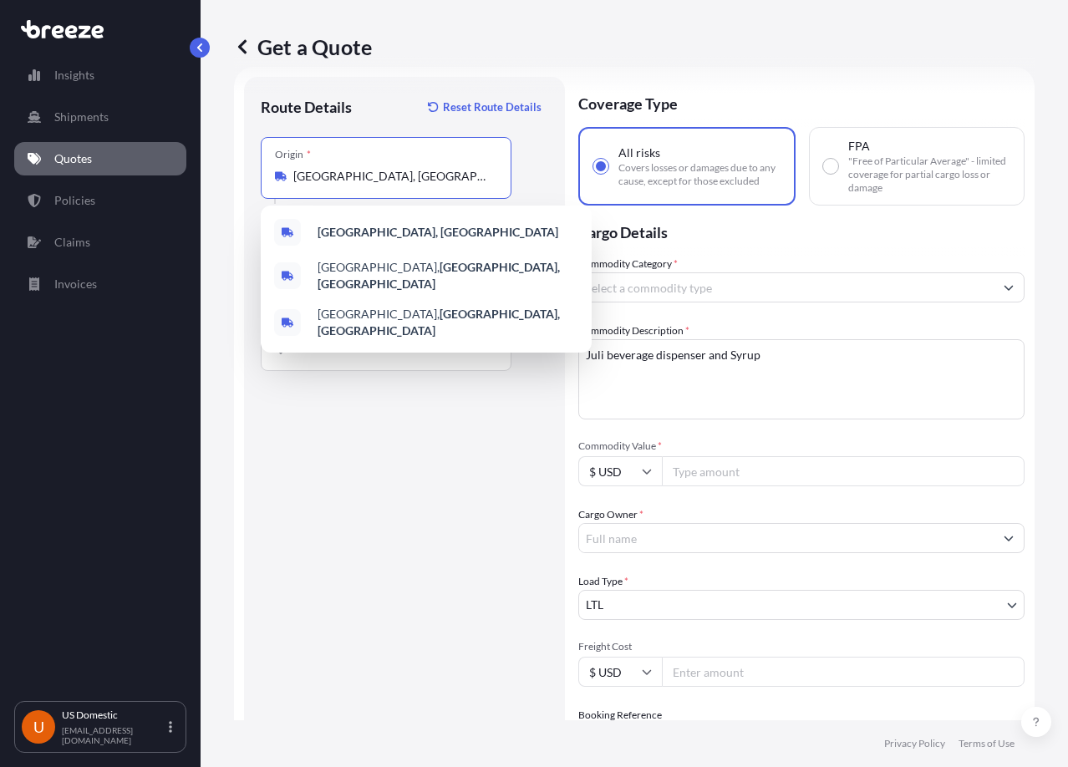
click at [440, 183] on input "[GEOGRAPHIC_DATA], [GEOGRAPHIC_DATA]" at bounding box center [391, 176] width 197 height 17
paste input "[STREET_ADDRESS][US_STATE]"
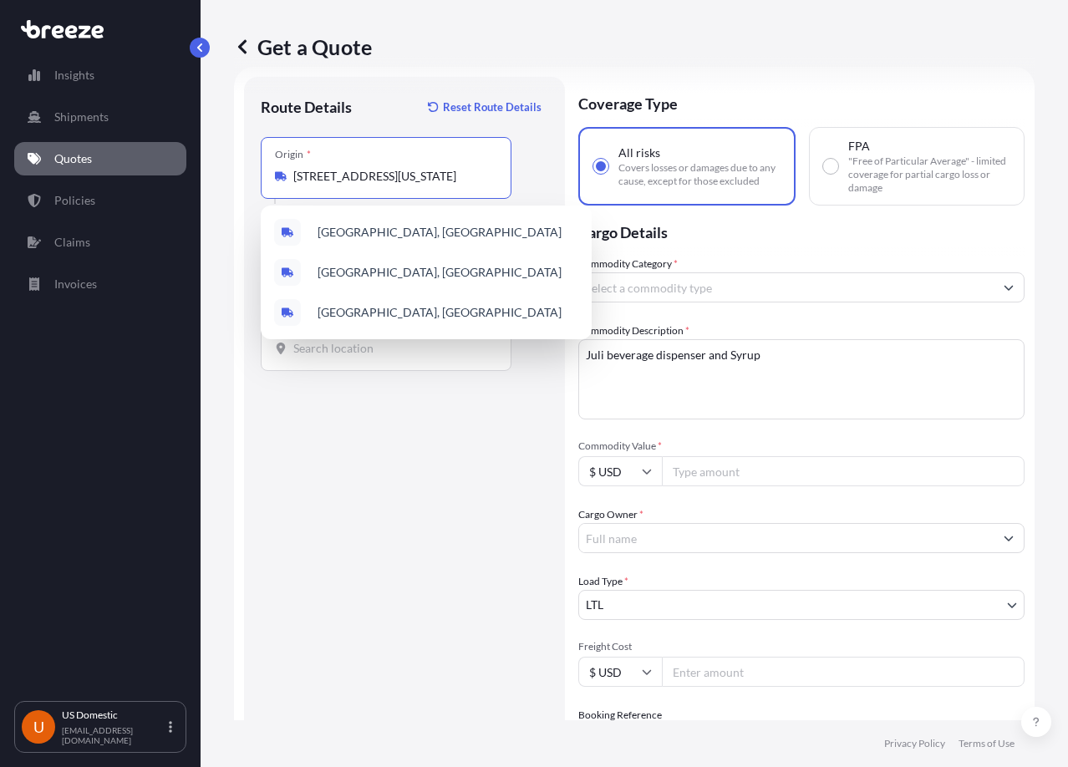
scroll to position [0, 74]
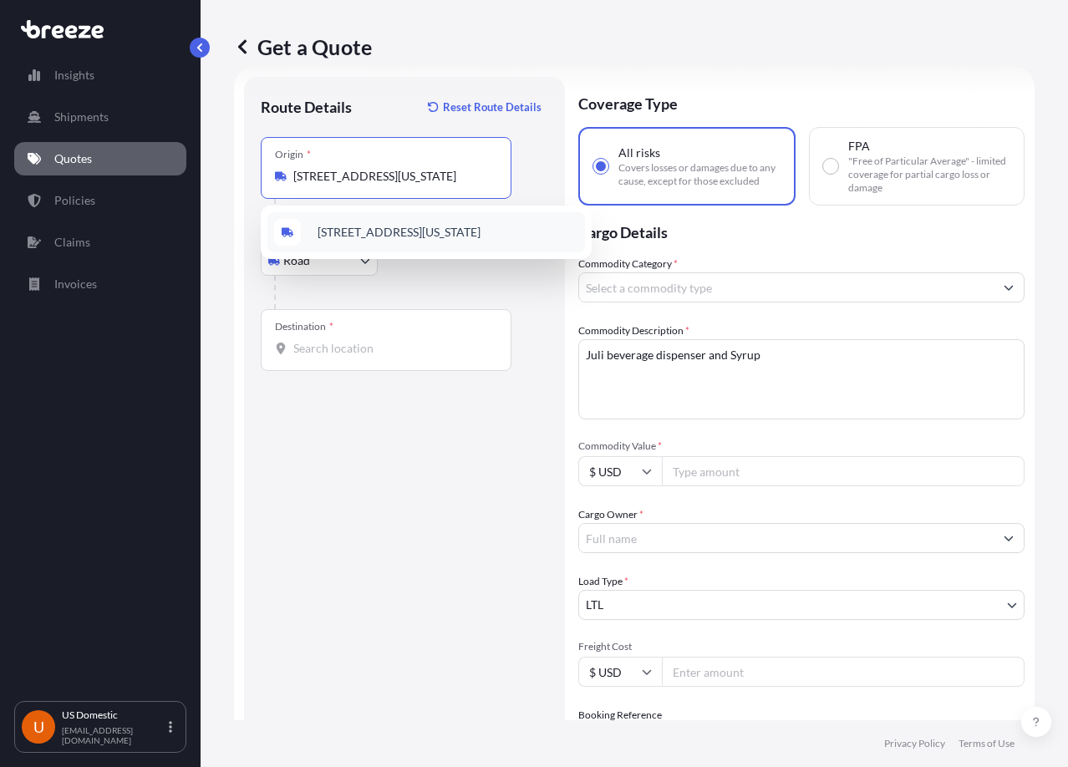
click at [400, 240] on span "[STREET_ADDRESS][US_STATE]" at bounding box center [399, 232] width 163 height 17
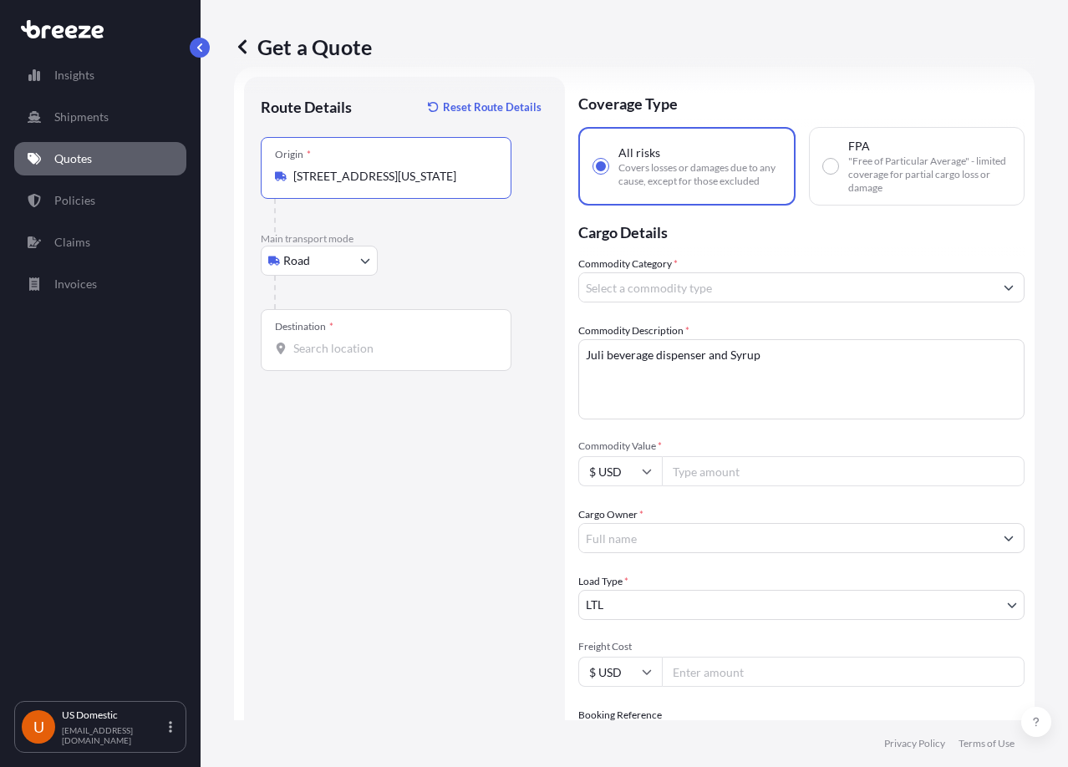
type input "[STREET_ADDRESS][US_STATE]"
click at [374, 358] on div "Destination *" at bounding box center [386, 340] width 251 height 62
click at [374, 357] on input "Destination *" at bounding box center [391, 348] width 197 height 17
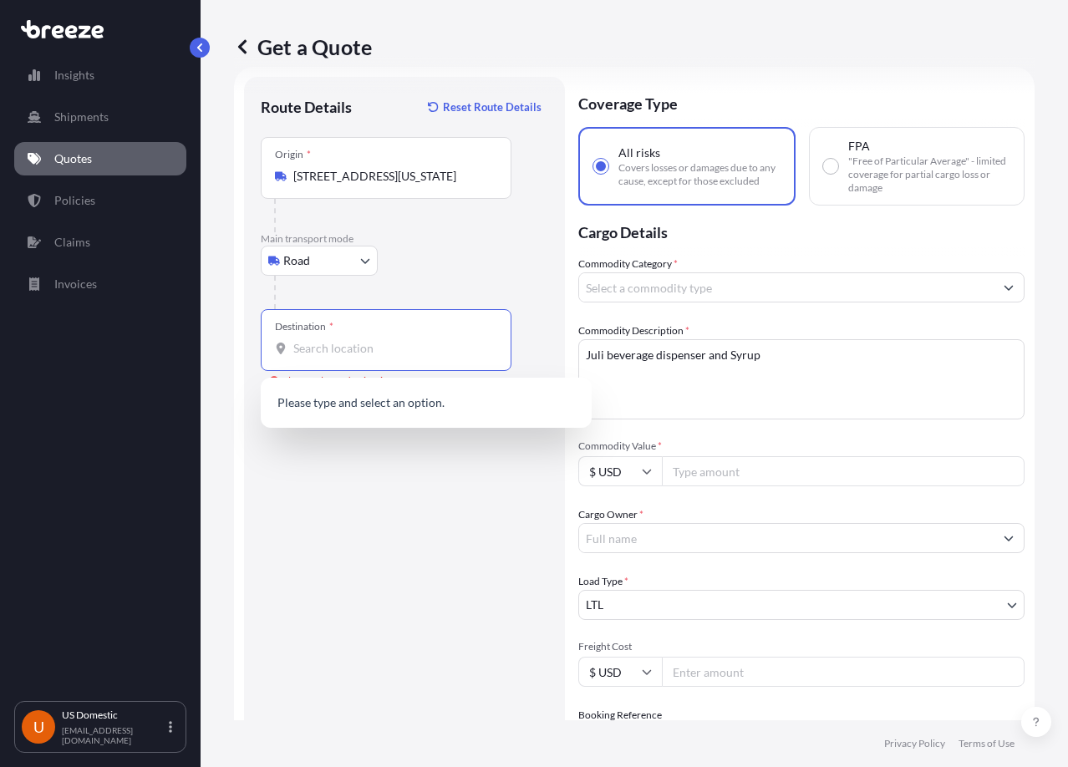
click at [369, 344] on input "Destination * Please select a destination" at bounding box center [391, 348] width 197 height 17
paste input "[STREET_ADDRESS]"
click at [422, 402] on span "[STREET_ADDRESS]" at bounding box center [370, 404] width 104 height 17
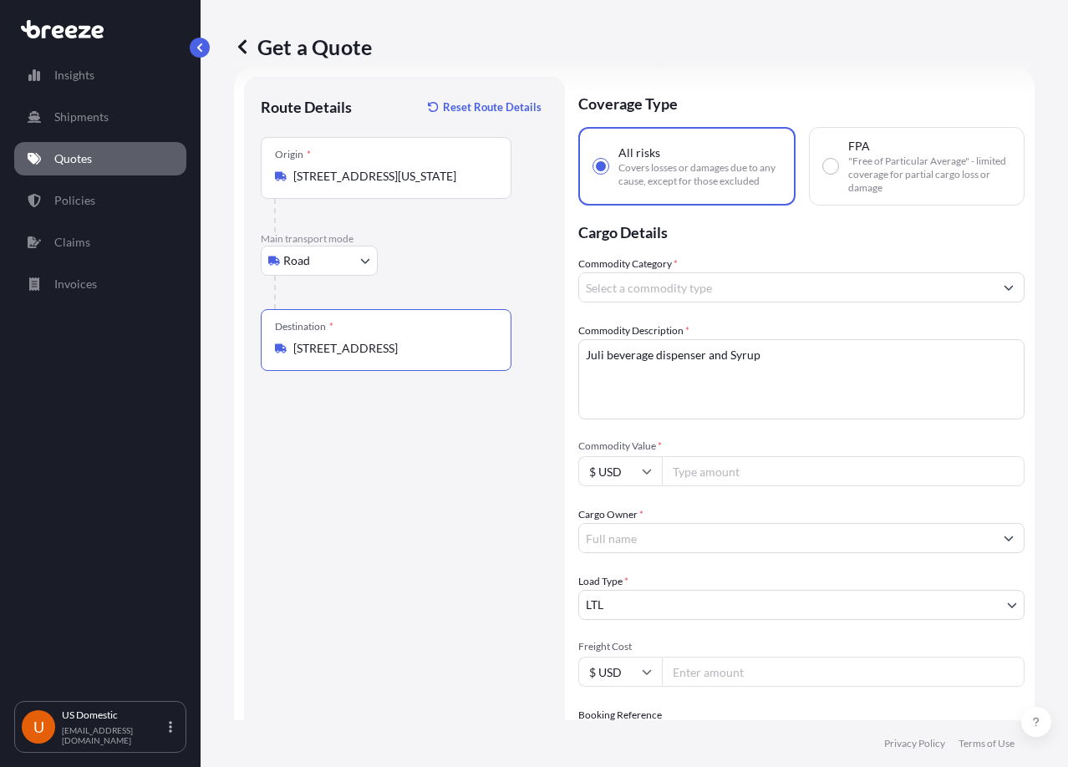
type input "[STREET_ADDRESS]"
click at [455, 427] on div "Route Details Reset Route Details Place of loading Road Road Rail Origin * [STR…" at bounding box center [404, 521] width 287 height 854
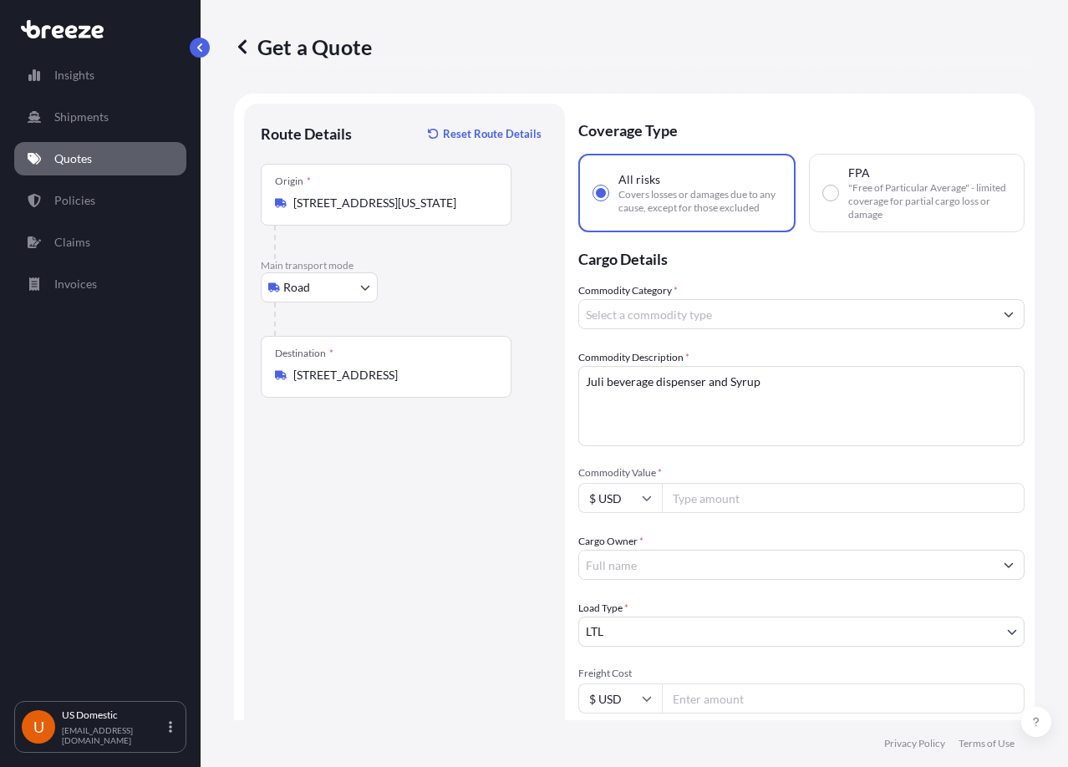
click at [497, 293] on div "Road Sea Air Road Rail" at bounding box center [404, 287] width 287 height 30
